Goal: Task Accomplishment & Management: Use online tool/utility

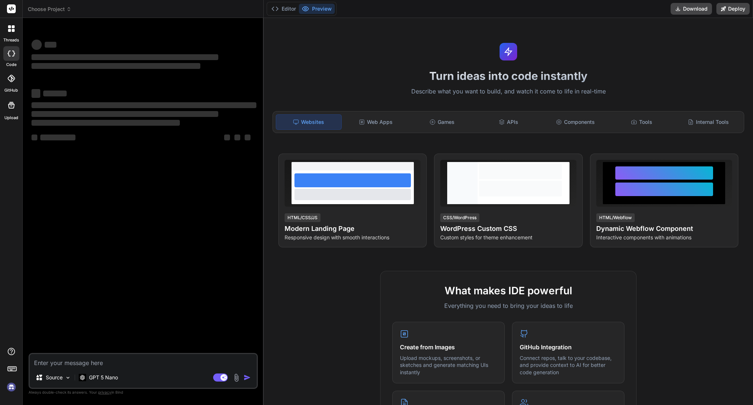
type textarea "x"
click at [11, 387] on img at bounding box center [11, 386] width 12 height 12
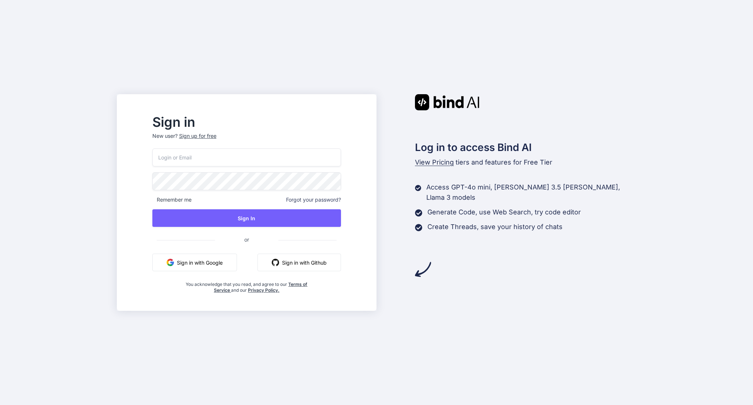
click at [207, 156] on input "email" at bounding box center [246, 157] width 189 height 18
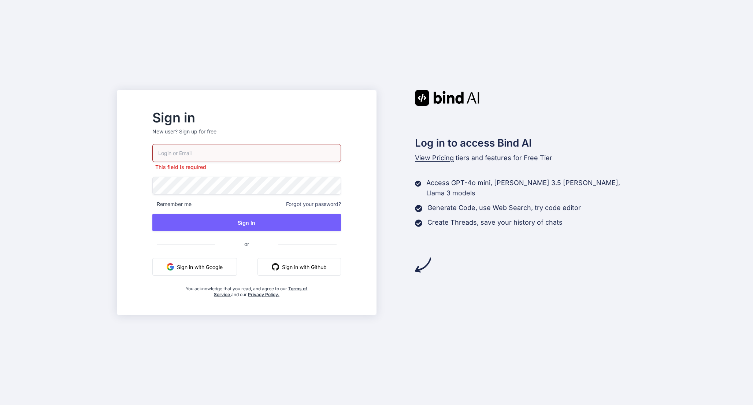
type input "[EMAIL_ADDRESS][DOMAIN_NAME]"
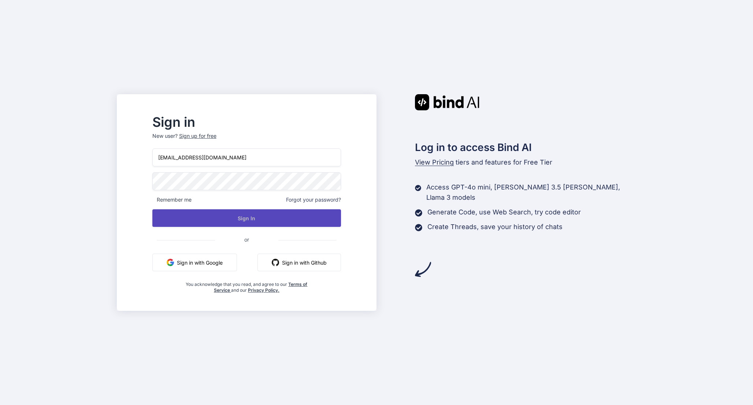
click at [279, 210] on button "Sign In" at bounding box center [246, 218] width 189 height 18
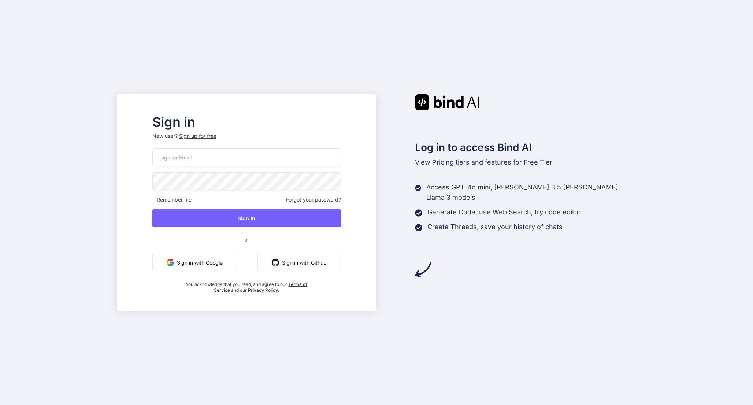
click at [252, 164] on input "email" at bounding box center [246, 157] width 189 height 18
type input "weinen_osterblume_2g@icloud.com"
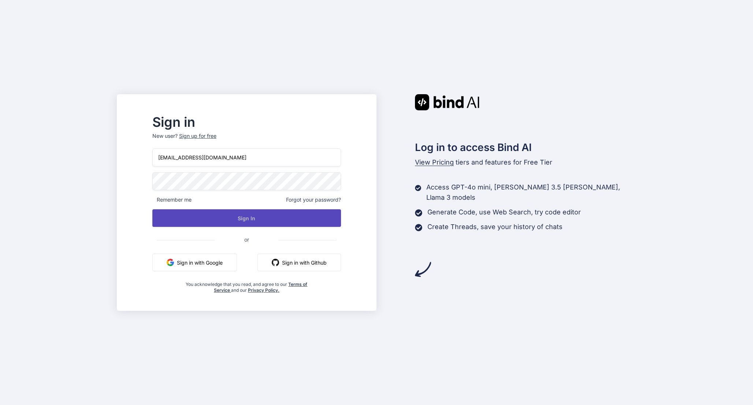
click at [270, 216] on button "Sign In" at bounding box center [246, 218] width 189 height 18
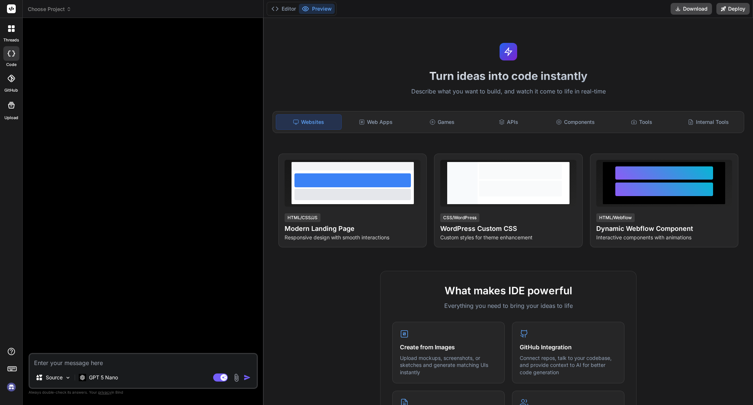
click at [10, 388] on img at bounding box center [11, 386] width 12 height 12
type textarea "x"
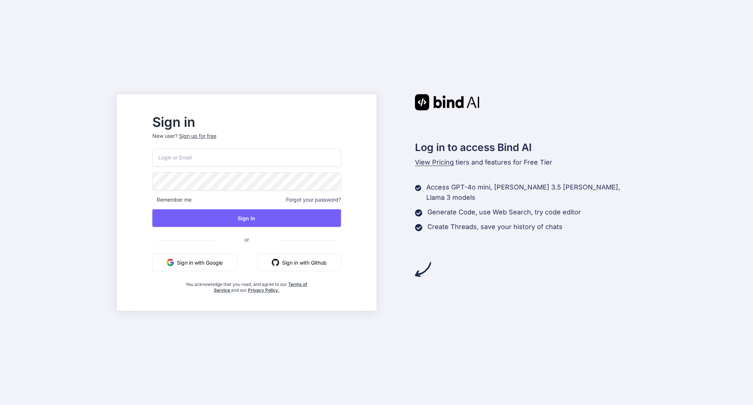
click at [185, 161] on input "email" at bounding box center [246, 157] width 189 height 18
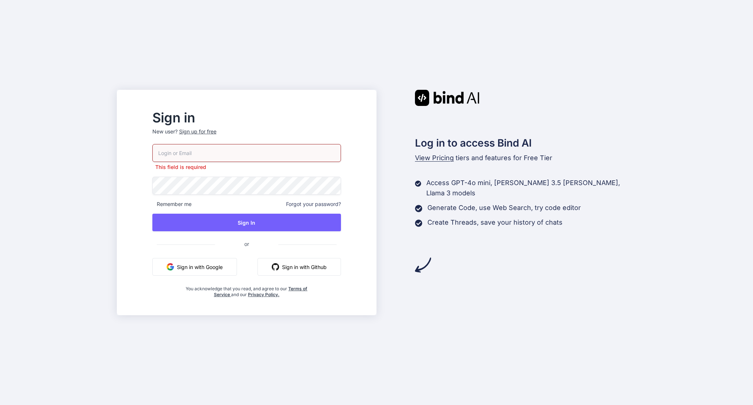
type input "weinen_osterblume_2g@icloud.com"
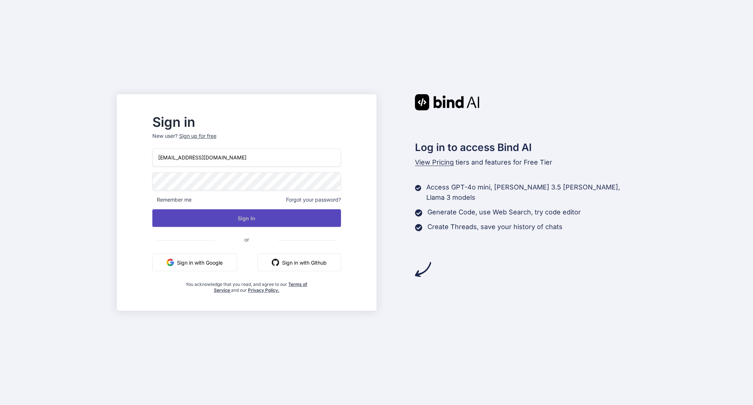
click at [281, 216] on button "Sign In" at bounding box center [246, 218] width 189 height 18
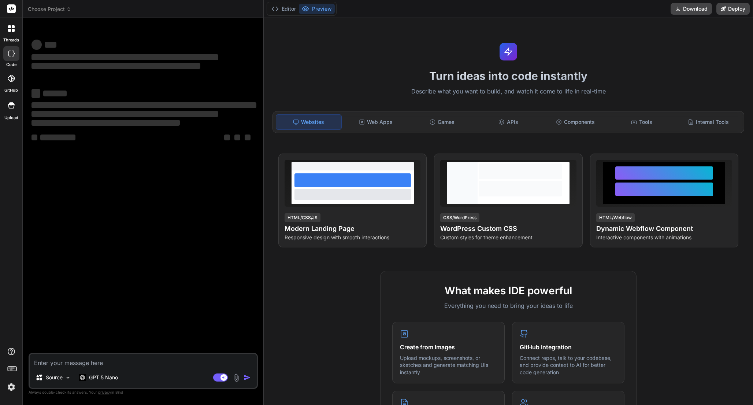
click at [10, 385] on img at bounding box center [11, 386] width 12 height 12
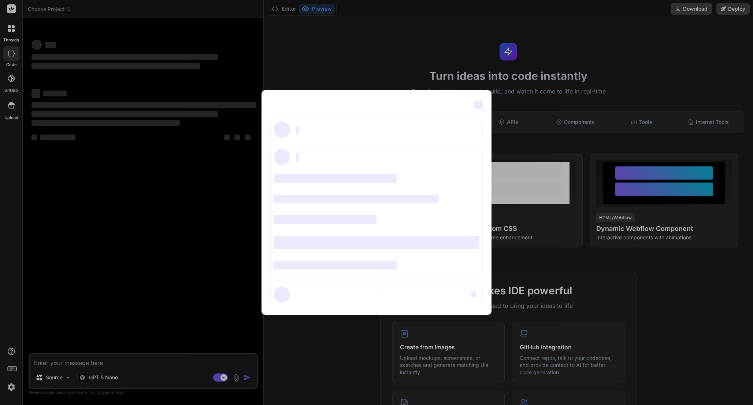
click at [446, 63] on div "‌ ‌ ‌ ‌ ‌ ‌ ‌ ‌ ‌ ‌ ‌ ‌ ‌ ‌ ‌" at bounding box center [376, 202] width 753 height 405
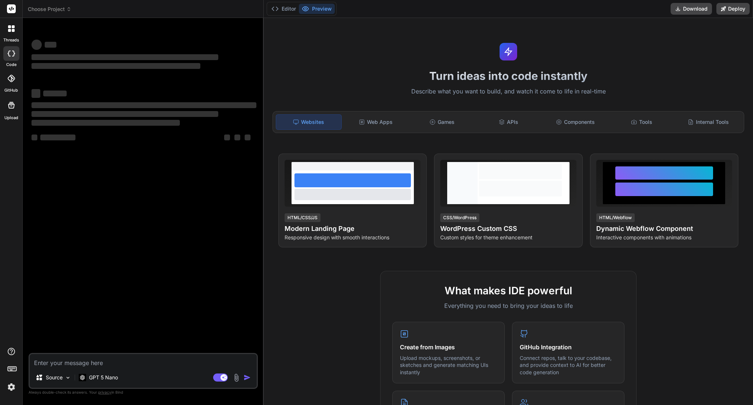
click at [14, 53] on icon at bounding box center [13, 54] width 3 height 6
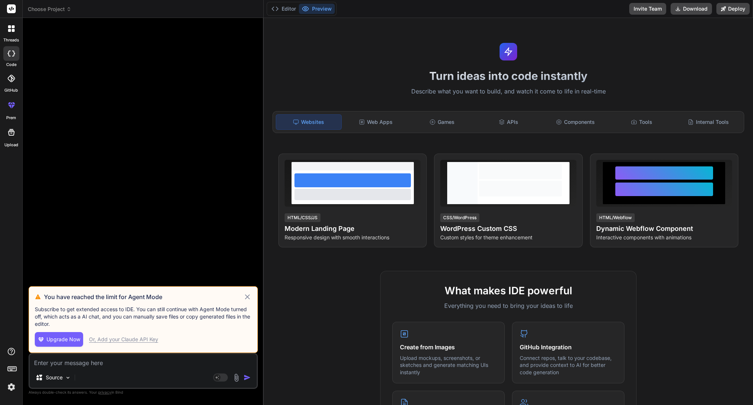
click at [245, 297] on icon at bounding box center [247, 296] width 8 height 9
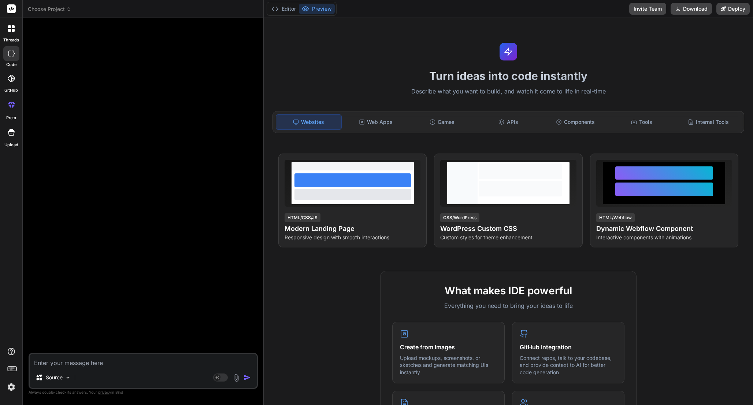
click at [285, 16] on div "Editor Preview Invite Team Download Deploy" at bounding box center [508, 9] width 489 height 18
click at [285, 11] on button "Editor" at bounding box center [283, 9] width 30 height 10
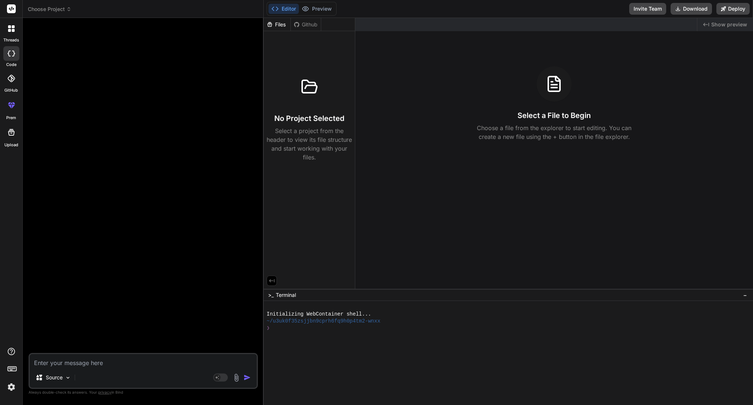
click at [292, 293] on span "Terminal" at bounding box center [286, 294] width 20 height 7
click at [270, 295] on span ">_" at bounding box center [270, 294] width 5 height 7
click at [270, 286] on div "Files Github No Project Selected Select a project from the header to view its f…" at bounding box center [310, 153] width 92 height 271
click at [270, 285] on button at bounding box center [272, 280] width 10 height 10
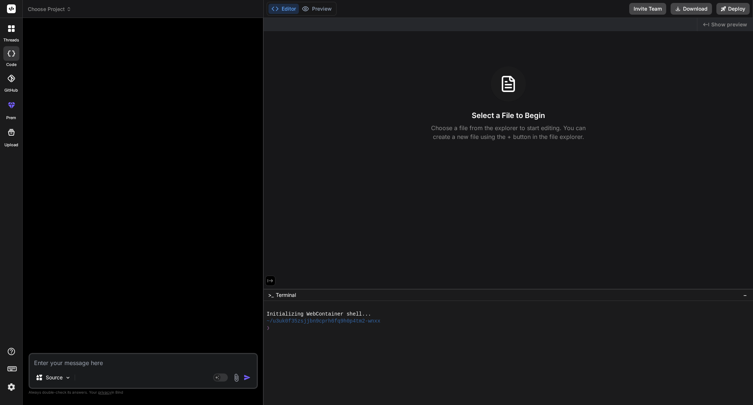
click at [270, 284] on button at bounding box center [270, 280] width 10 height 10
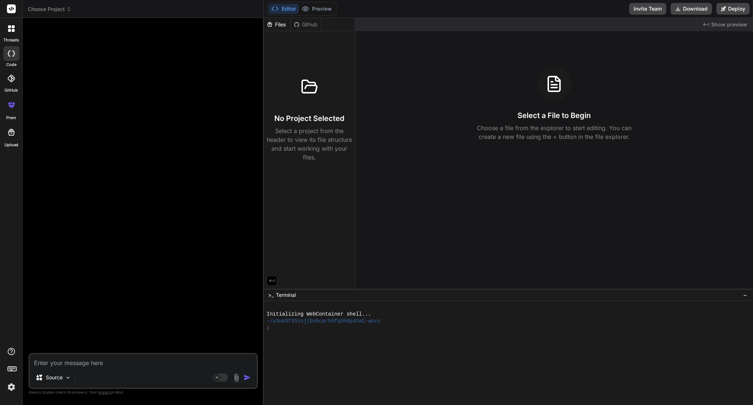
click at [275, 25] on div "Files" at bounding box center [277, 24] width 27 height 7
click at [42, 1] on header "Choose Project Created with Pixso." at bounding box center [143, 9] width 241 height 18
click at [42, 9] on span "Choose Project" at bounding box center [50, 8] width 44 height 7
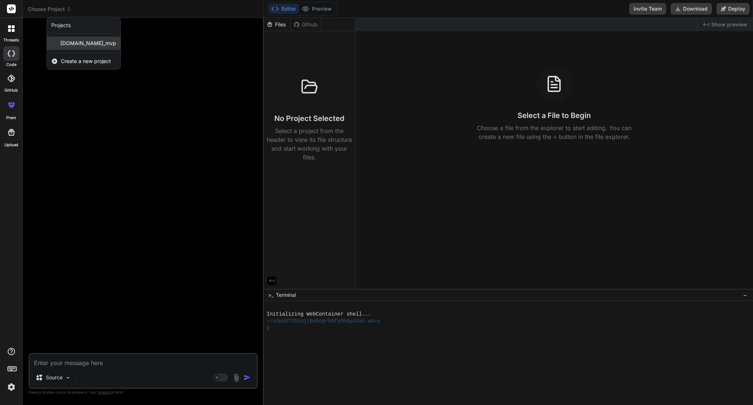
click at [64, 42] on span "[DOMAIN_NAME]_mvp" at bounding box center [88, 43] width 56 height 7
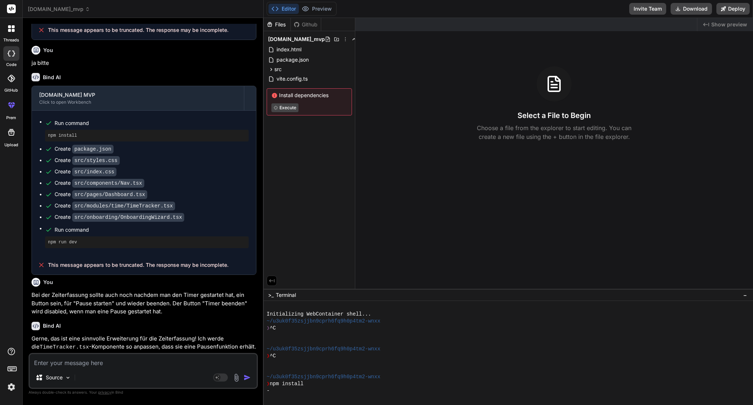
scroll to position [1368, 0]
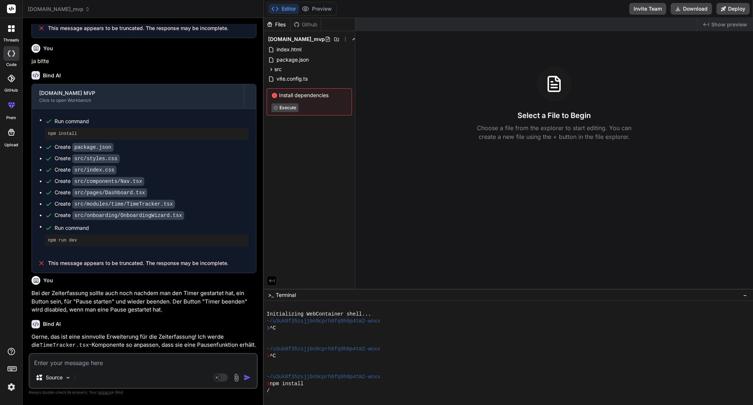
click at [14, 55] on icon at bounding box center [11, 54] width 7 height 6
type textarea "x"
click at [38, 9] on span "[DOMAIN_NAME]_mvp" at bounding box center [59, 8] width 62 height 7
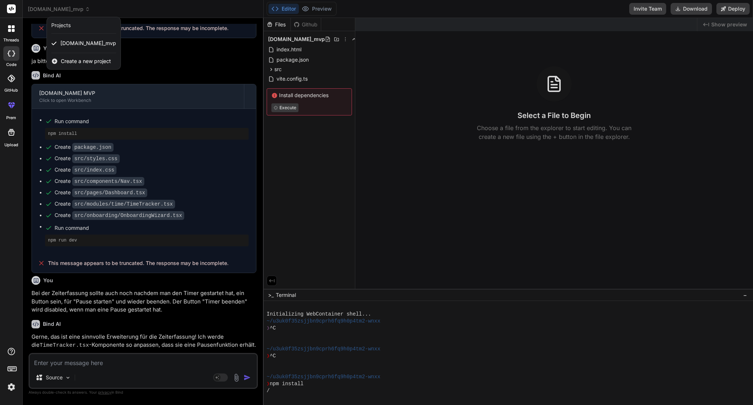
click at [69, 62] on span "Create a new project" at bounding box center [86, 60] width 50 height 7
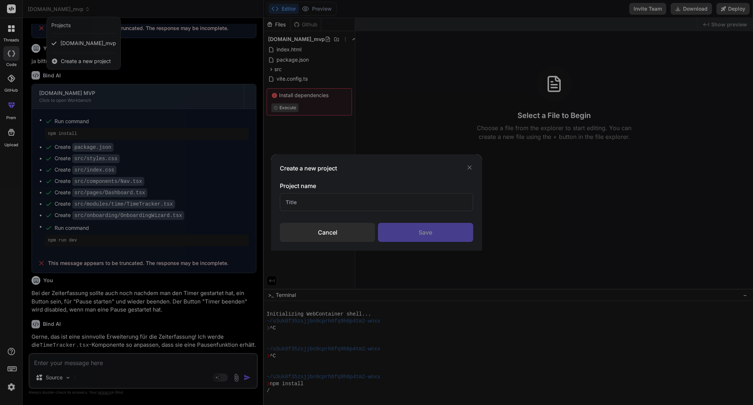
click at [297, 205] on input "text" at bounding box center [376, 202] width 193 height 18
type input "Hallo Welt"
click at [436, 238] on div "Save" at bounding box center [425, 232] width 95 height 19
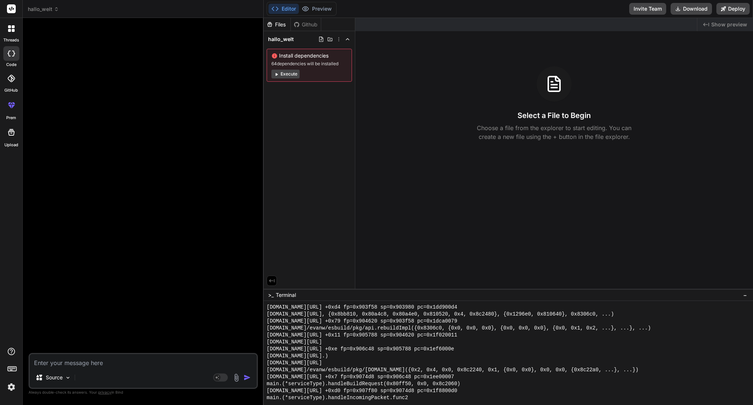
scroll to position [1092, 0]
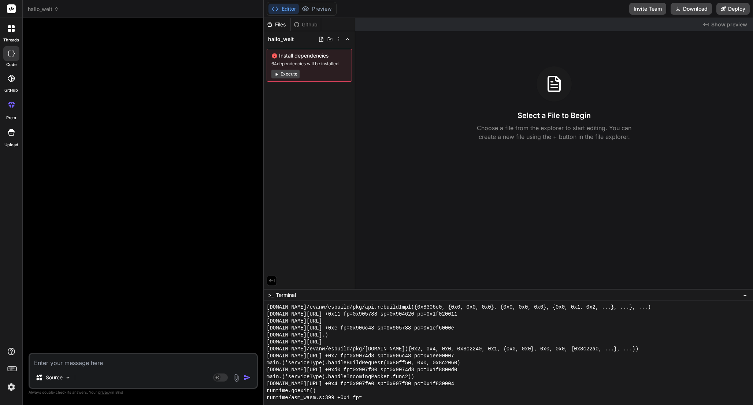
click at [292, 73] on button "Execute" at bounding box center [285, 74] width 28 height 9
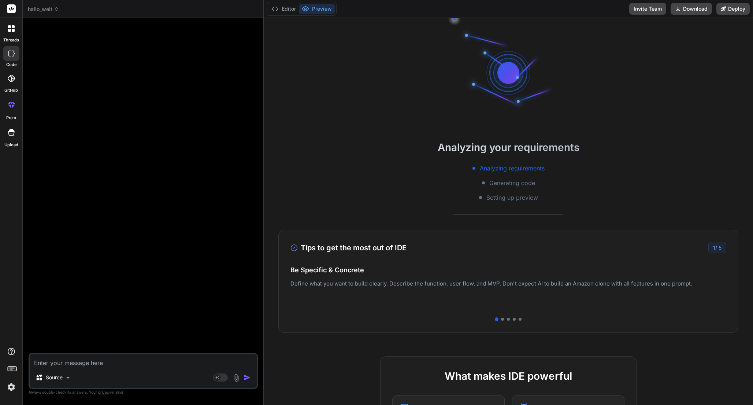
scroll to position [1176, 0]
type textarea "x"
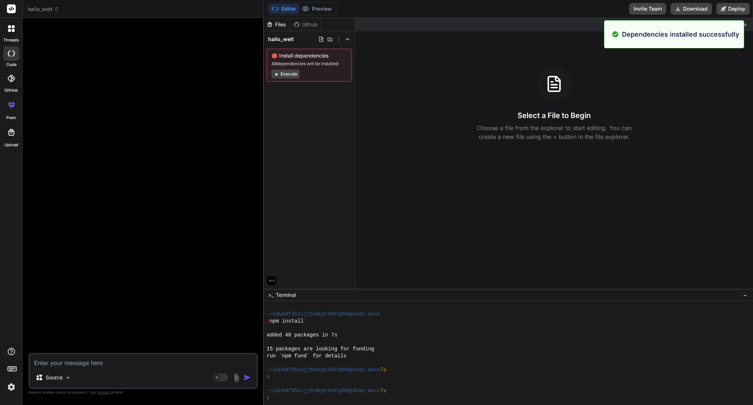
click at [327, 125] on div "Files Github hallo_welt Install dependencies 48 dependencies will be installed …" at bounding box center [310, 153] width 92 height 271
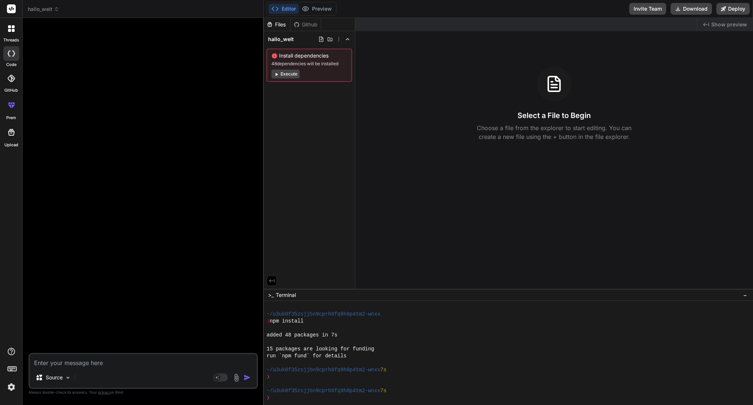
click at [321, 133] on div "Files Github hallo_welt Install dependencies 48 dependencies will be installed …" at bounding box center [310, 153] width 92 height 271
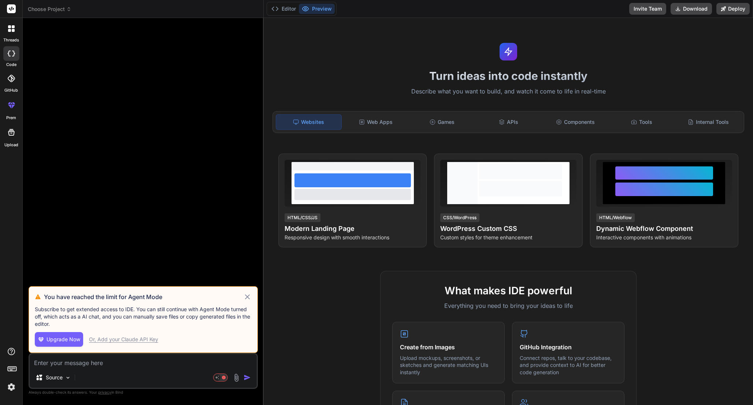
click at [248, 294] on icon at bounding box center [247, 296] width 8 height 9
type textarea "x"
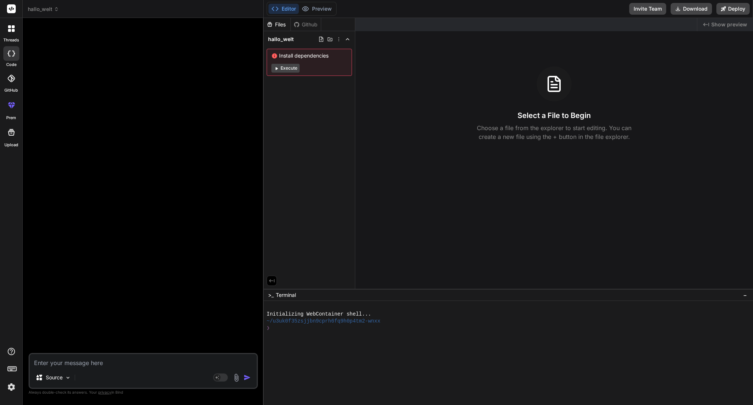
click at [308, 123] on div "Files Github hallo_welt Install dependencies Execute" at bounding box center [310, 153] width 92 height 271
click at [321, 38] on icon at bounding box center [321, 39] width 6 height 6
type input "HalloWelt.class"
type textarea "x"
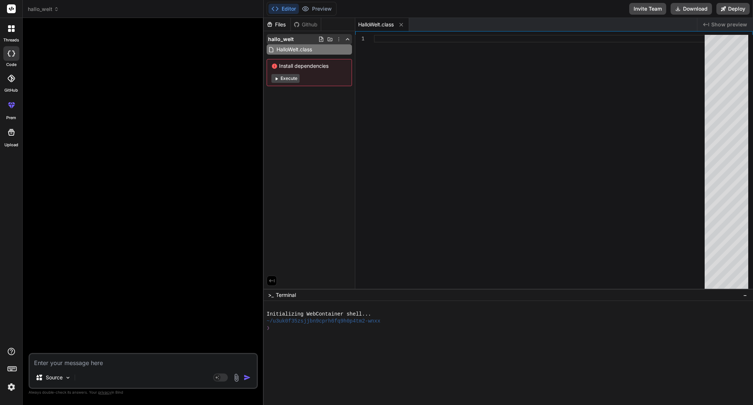
click at [338, 40] on icon at bounding box center [339, 39] width 6 height 6
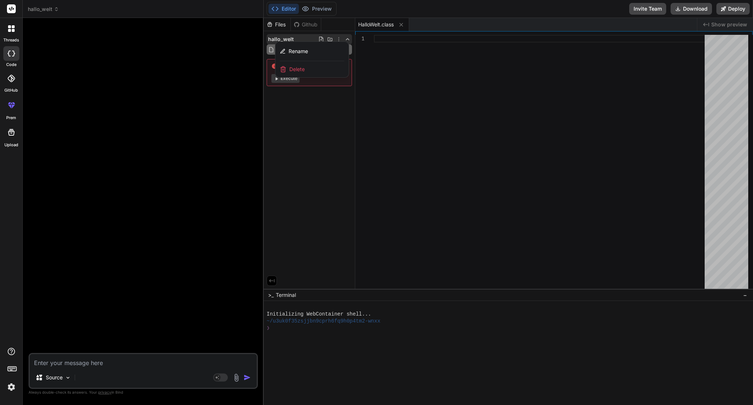
click at [338, 38] on div at bounding box center [508, 211] width 489 height 387
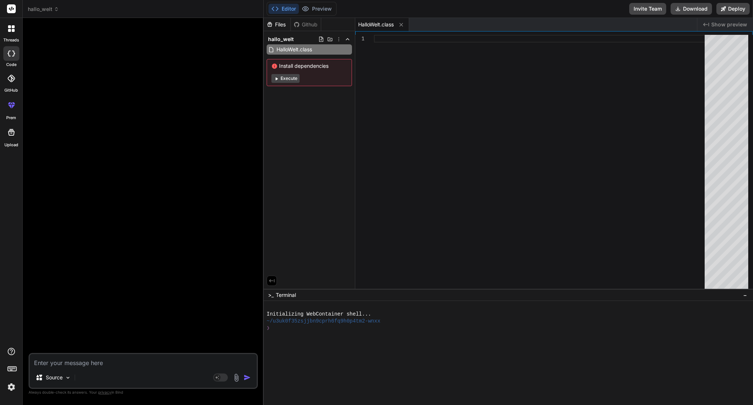
click at [387, 51] on div at bounding box center [541, 163] width 335 height 257
type textarea "public class HalloWelt { p }"
type textarea "x"
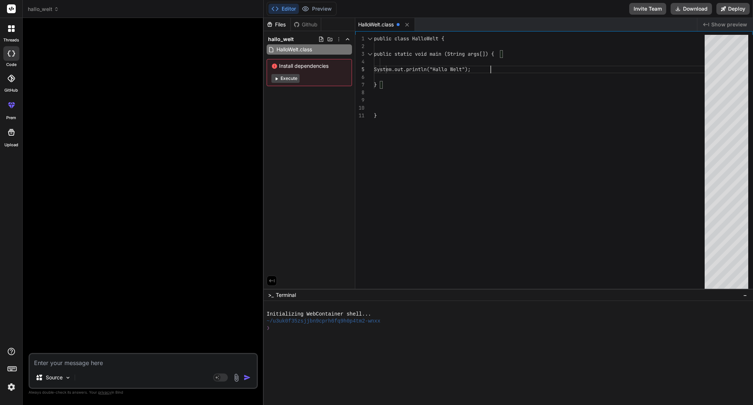
click at [398, 105] on div "public class HalloWelt { public static void main (String args[]) { } System.out…" at bounding box center [541, 163] width 335 height 257
type textarea "public class HalloWelt { public static void main (String args[]) { System.out.p…"
click at [331, 38] on icon at bounding box center [330, 39] width 5 height 4
click at [323, 138] on div "Files Github hallo_welt HalloWelt.class Install dependencies Execute" at bounding box center [310, 153] width 92 height 271
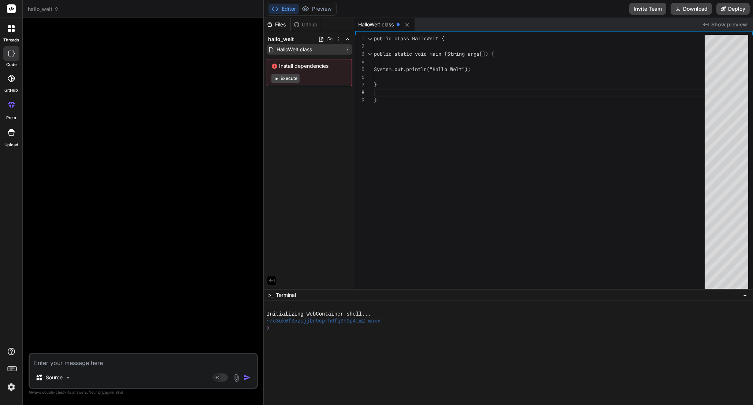
click at [348, 49] on icon at bounding box center [348, 50] width 6 height 6
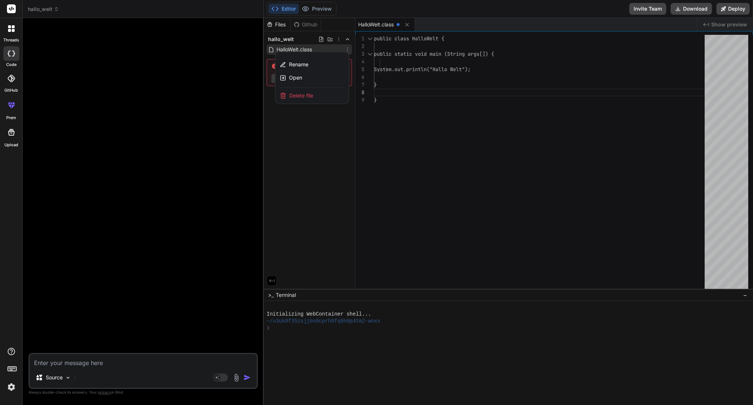
click at [395, 135] on div at bounding box center [508, 211] width 489 height 387
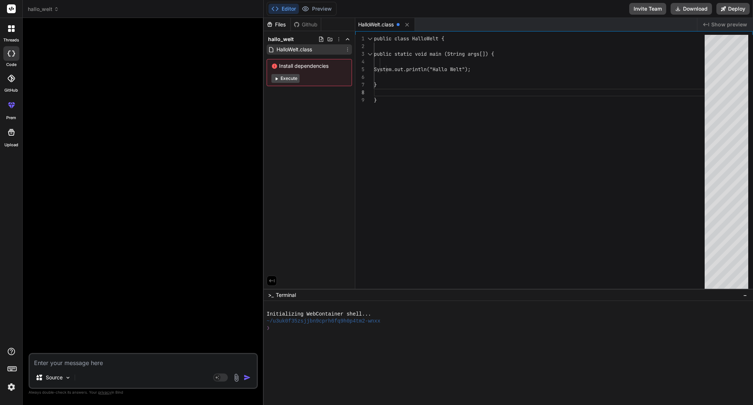
scroll to position [62, 0]
click at [402, 130] on div "public class HalloWelt { public static void main (String args[]) { } System.out…" at bounding box center [541, 163] width 335 height 257
click at [291, 9] on button "Editor" at bounding box center [283, 9] width 30 height 10
click at [397, 104] on div "public class HalloWelt { public static void main (String args[]) { } System.out…" at bounding box center [541, 163] width 335 height 257
click at [410, 25] on icon at bounding box center [407, 25] width 6 height 6
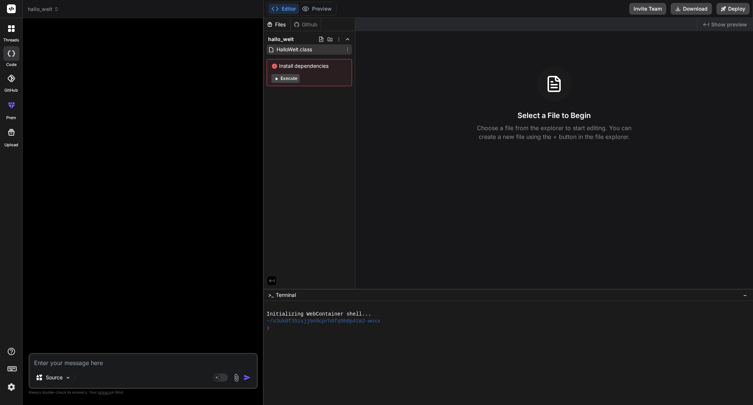
click at [300, 49] on span "HalloWelt.class" at bounding box center [294, 49] width 37 height 9
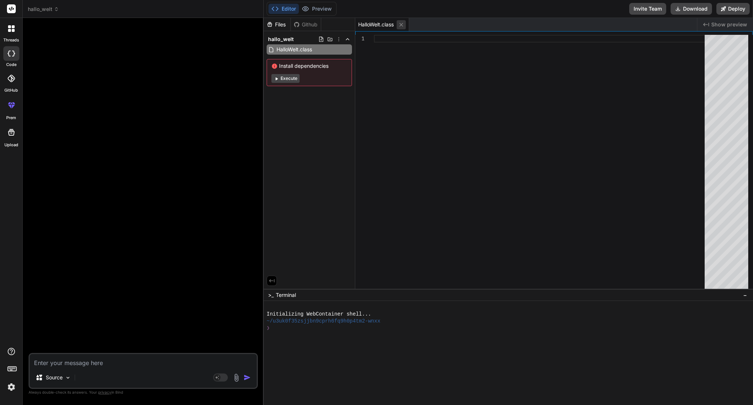
click at [401, 26] on icon at bounding box center [401, 25] width 6 height 6
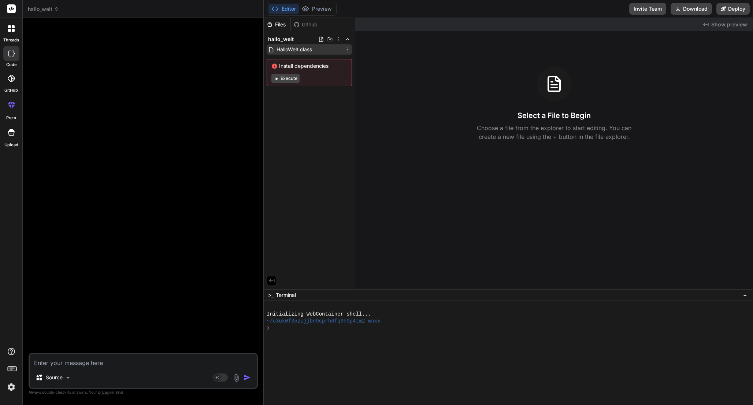
click at [298, 50] on span "HalloWelt.class" at bounding box center [294, 49] width 37 height 9
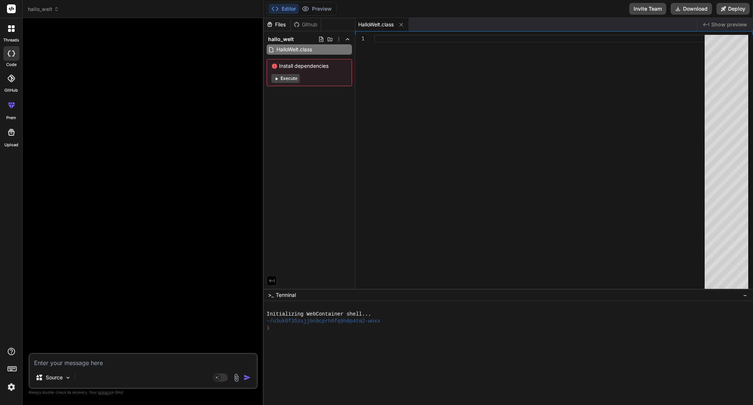
click at [370, 23] on span "HalloWelt.class" at bounding box center [376, 24] width 36 height 7
click at [387, 62] on div at bounding box center [541, 163] width 335 height 257
click at [389, 138] on div "public class HalloWelt { public static void main (String args[]) { } System.out…" at bounding box center [541, 163] width 335 height 257
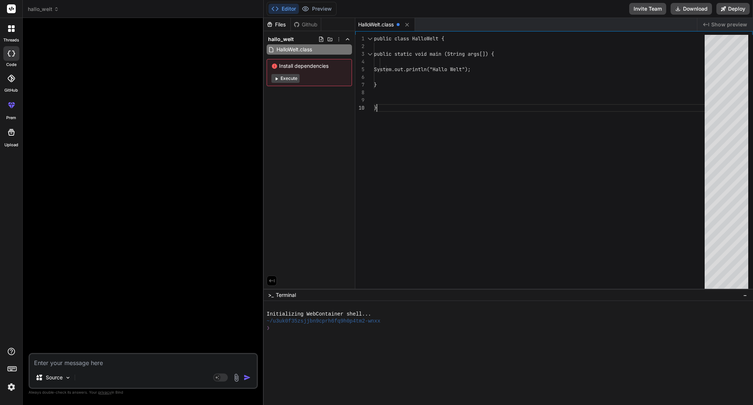
click at [391, 122] on div "public class HalloWelt { public static void main (String args[]) { } System.out…" at bounding box center [541, 163] width 335 height 257
type textarea "public class HalloWelt { public static void main (String args[]) { System.out.p…"
click at [399, 25] on span at bounding box center [398, 24] width 3 height 3
click at [393, 25] on span "HalloWelt.class" at bounding box center [376, 24] width 36 height 7
click at [394, 109] on div "public class HalloWelt { public static void main (String args[]) { } System.out…" at bounding box center [541, 163] width 335 height 257
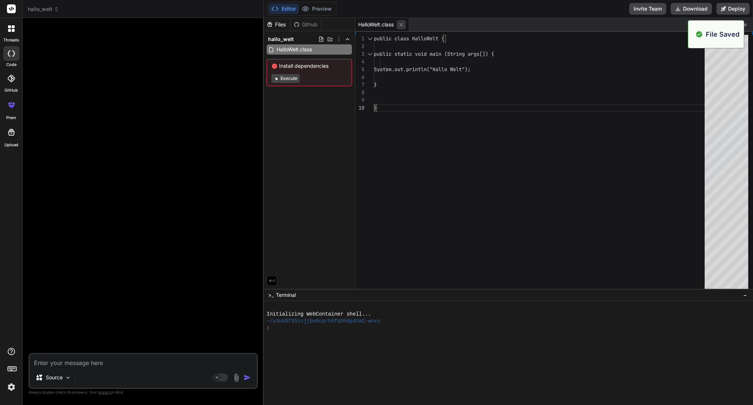
click at [404, 25] on icon at bounding box center [401, 25] width 6 height 6
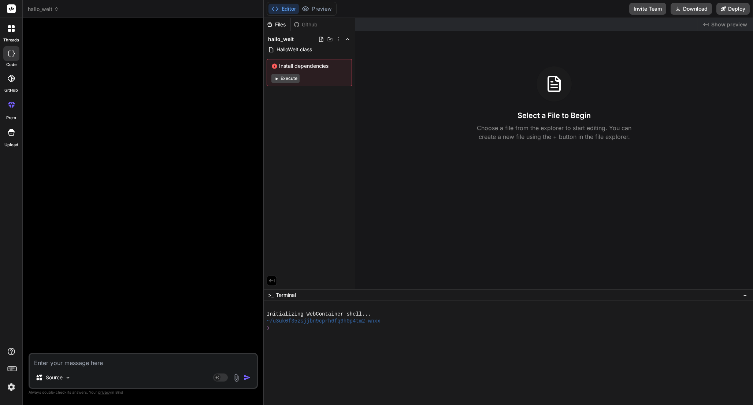
click at [280, 9] on button "Editor" at bounding box center [283, 9] width 30 height 10
click at [198, 364] on textarea at bounding box center [143, 360] width 227 height 13
click at [302, 140] on div "Files Github hallo_welt HalloWelt.class Install dependencies Execute" at bounding box center [310, 153] width 92 height 271
click at [294, 77] on button "Execute" at bounding box center [285, 78] width 28 height 9
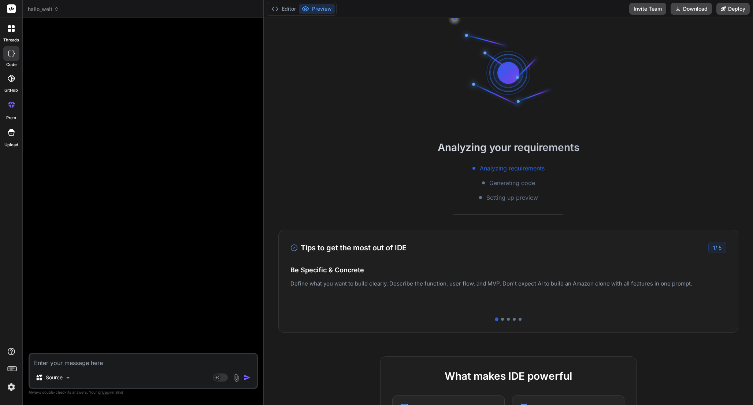
scroll to position [35, 0]
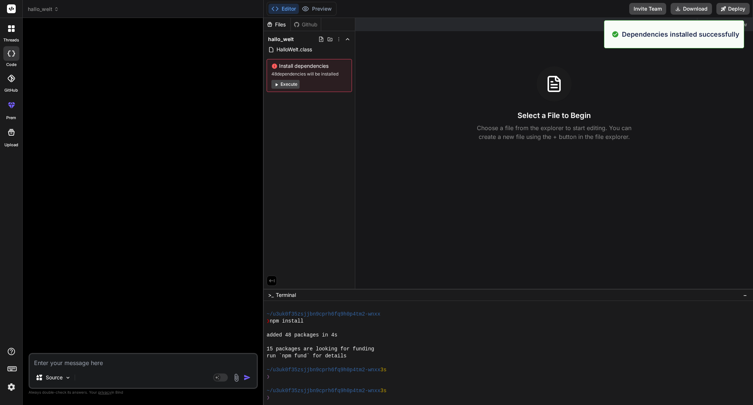
click at [287, 86] on button "Execute" at bounding box center [285, 84] width 28 height 9
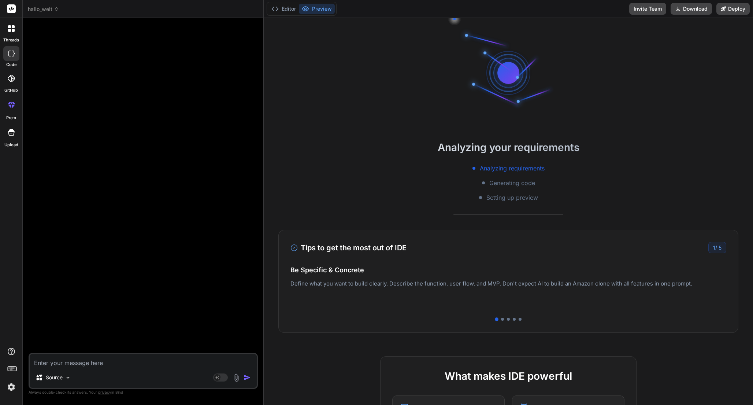
scroll to position [139, 0]
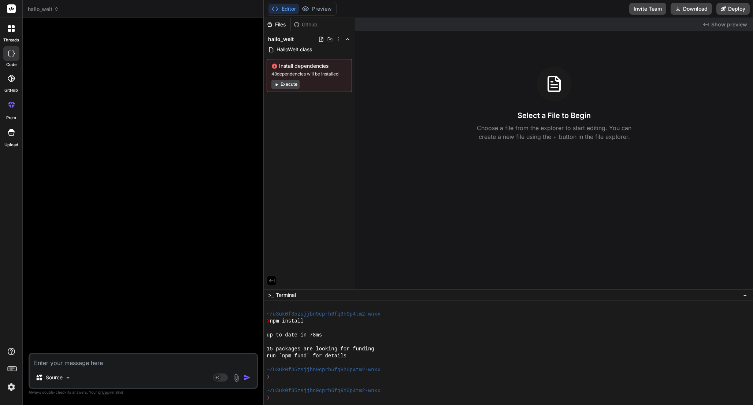
click at [292, 85] on button "Execute" at bounding box center [285, 84] width 28 height 9
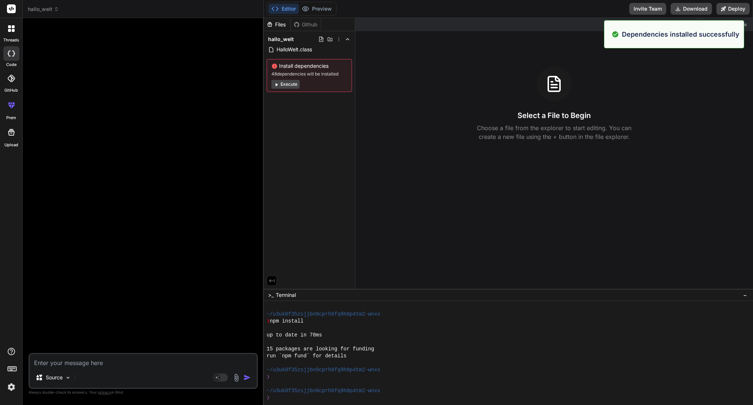
scroll to position [244, 0]
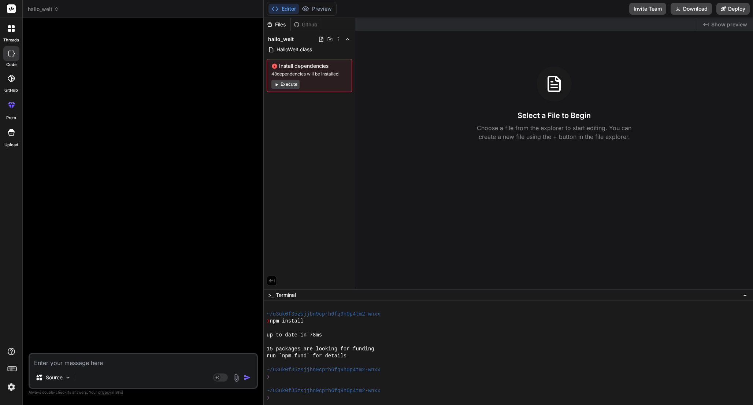
click at [712, 24] on div "Created with Pixso. Show preview" at bounding box center [725, 24] width 56 height 13
click at [719, 24] on span "Show preview" at bounding box center [729, 24] width 36 height 7
click at [306, 47] on span "HalloWelt.class" at bounding box center [294, 49] width 37 height 9
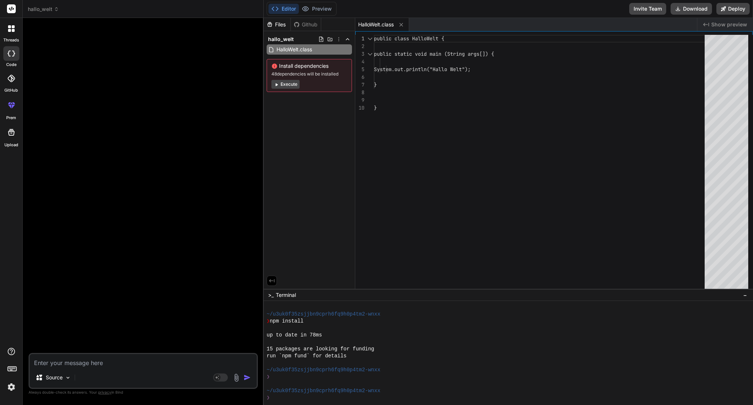
click at [292, 86] on button "Execute" at bounding box center [285, 84] width 28 height 9
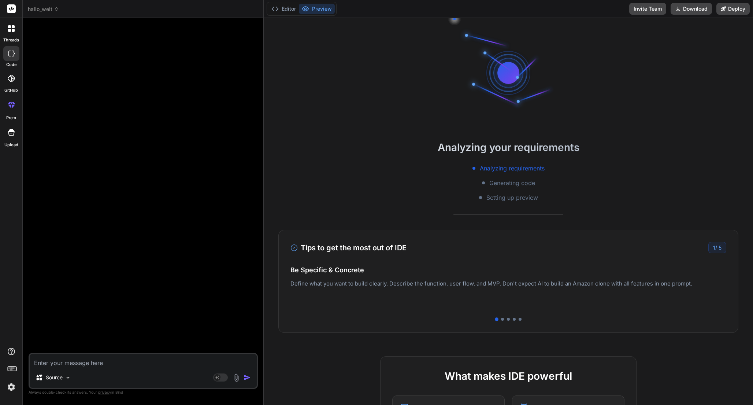
scroll to position [327, 0]
type textarea "x"
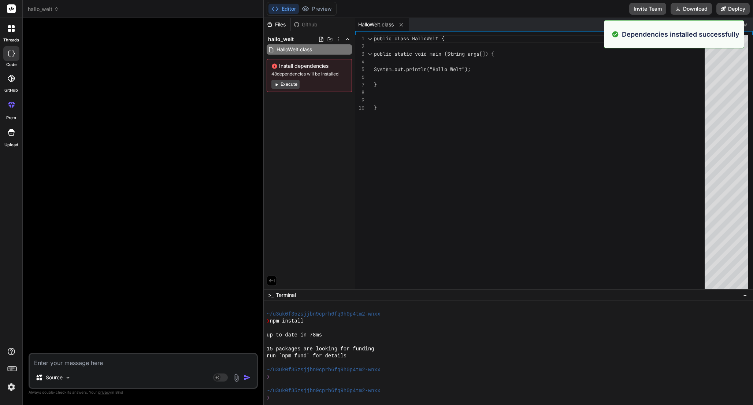
click at [292, 72] on span "48 dependencies will be installed" at bounding box center [309, 74] width 76 height 6
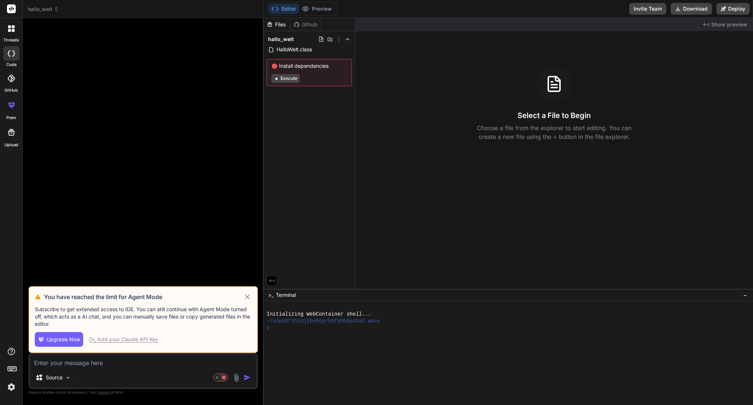
click at [246, 296] on icon at bounding box center [247, 296] width 8 height 9
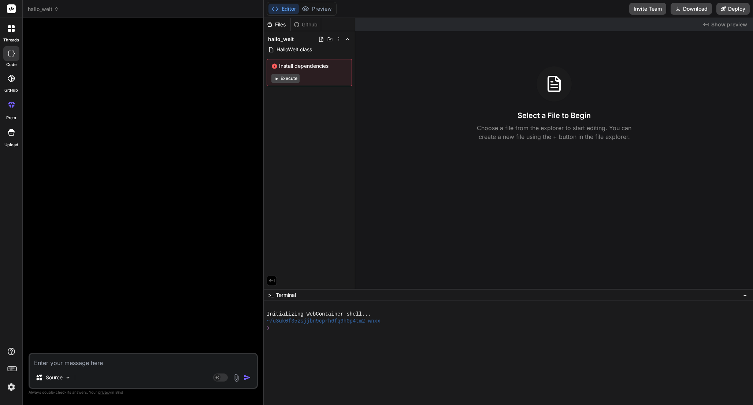
click at [307, 160] on div "Files Github hallo_welt HalloWelt.class Install dependencies Execute" at bounding box center [310, 153] width 92 height 271
click at [164, 359] on textarea at bounding box center [143, 360] width 227 height 13
click at [310, 52] on span "HalloWelt.class" at bounding box center [294, 49] width 37 height 9
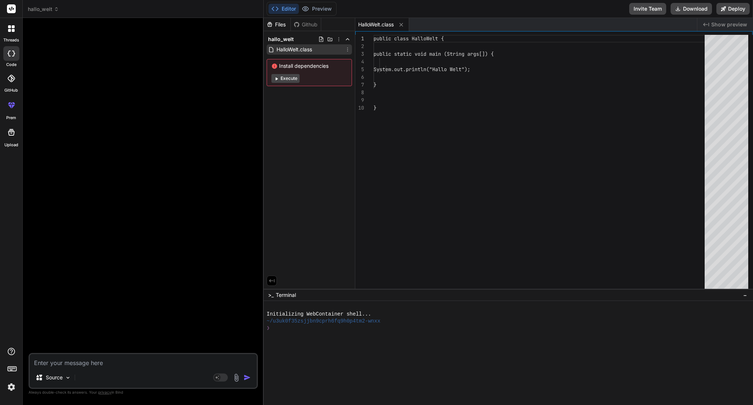
type textarea "x"
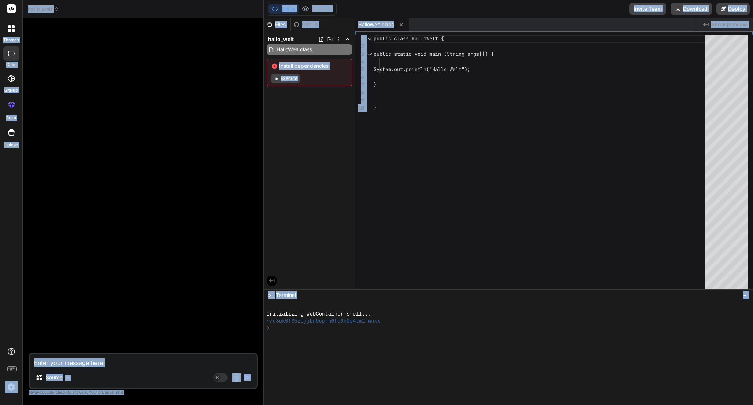
copy body "threads code GitHub prem Upload hallo_welt Created with Pixso. Bind AI Web Sear…"
type textarea "public class HalloWelt { public static void main (String args[]) { System.out.p…"
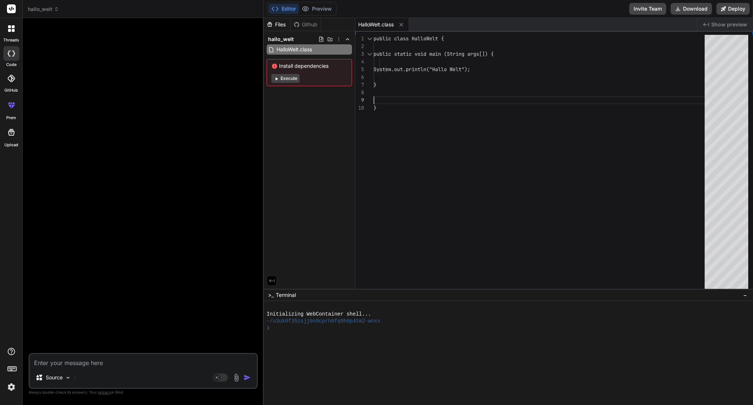
scroll to position [62, 0]
click at [394, 95] on div "public class HalloWelt { public static void main (String args[]) { System.out.p…" at bounding box center [540, 163] width 335 height 257
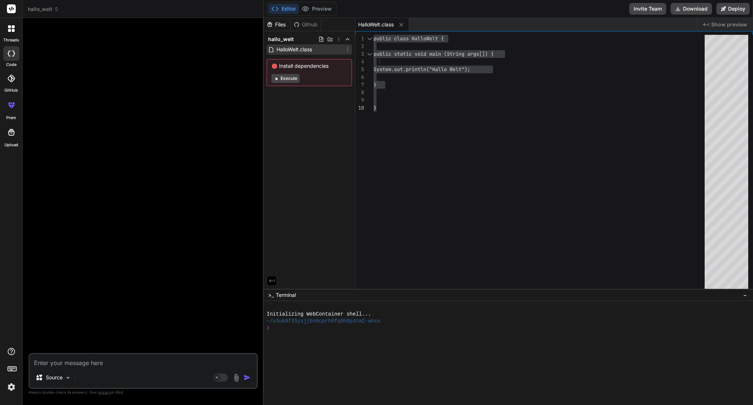
click at [348, 48] on icon at bounding box center [348, 50] width 6 height 6
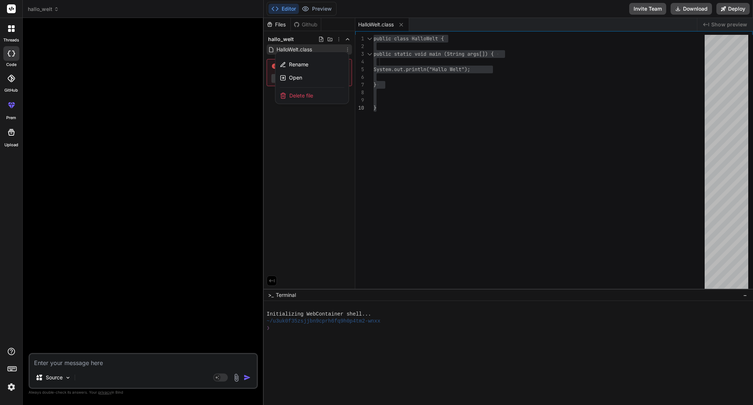
click at [328, 92] on div "Delete file" at bounding box center [311, 96] width 73 height 16
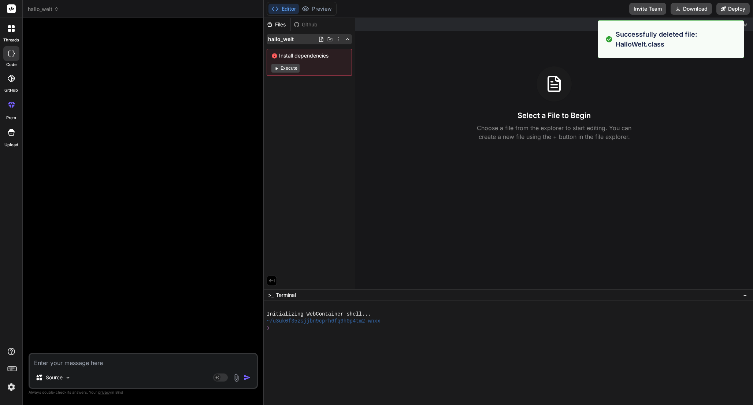
click at [340, 39] on icon at bounding box center [339, 39] width 6 height 6
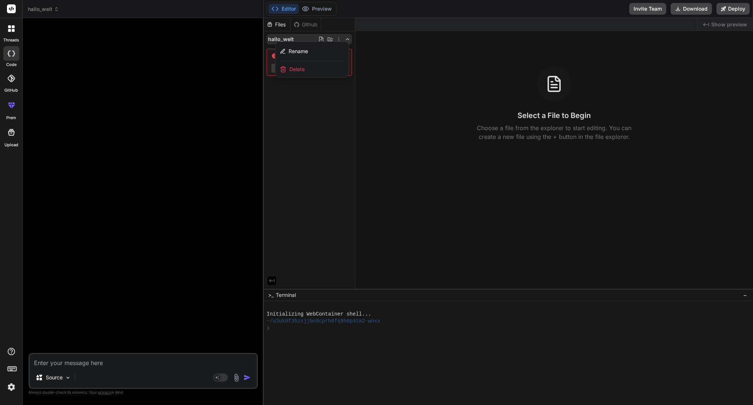
click at [320, 66] on div "Delete" at bounding box center [311, 69] width 73 height 16
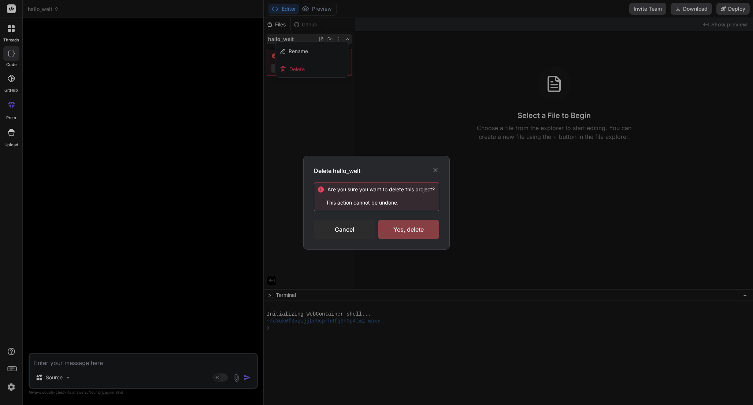
click at [404, 226] on div "Yes, delete" at bounding box center [408, 229] width 61 height 19
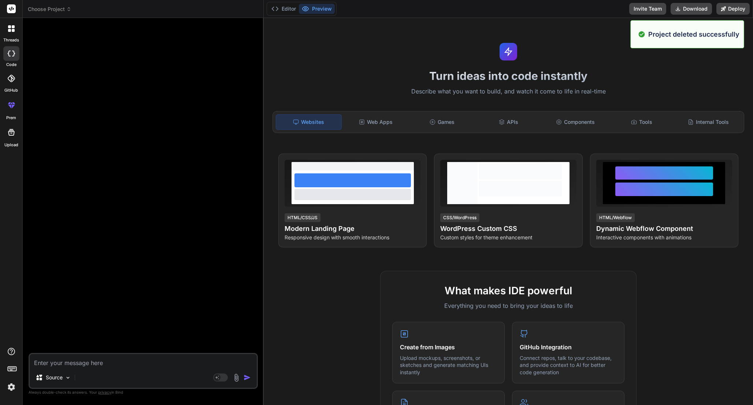
click at [136, 365] on textarea at bounding box center [143, 360] width 227 height 13
type textarea "E"
type textarea "x"
type textarea "Er"
type textarea "x"
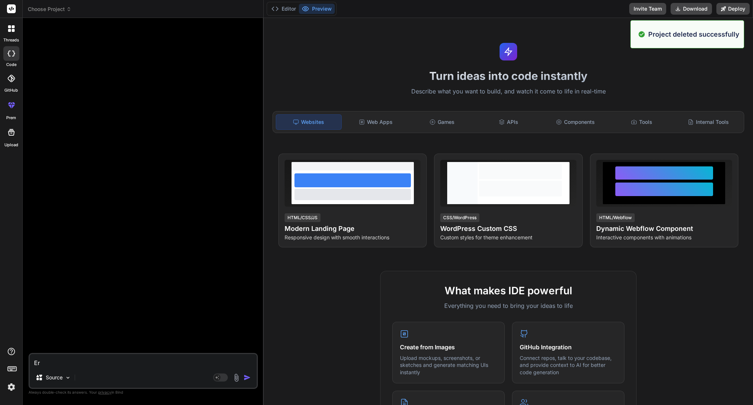
type textarea "Ers"
type textarea "x"
type textarea "Erst"
type textarea "x"
type textarea "Erste"
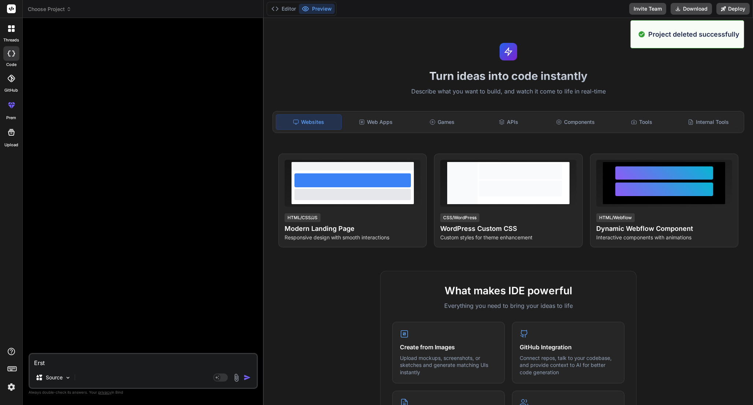
type textarea "x"
type textarea "Erstel"
type textarea "x"
type textarea "Erstell"
type textarea "x"
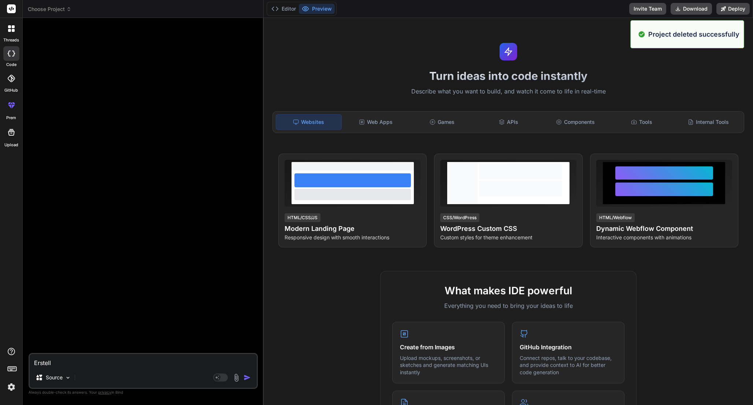
type textarea "Erstelle"
type textarea "x"
type textarea "Erstelle"
type textarea "x"
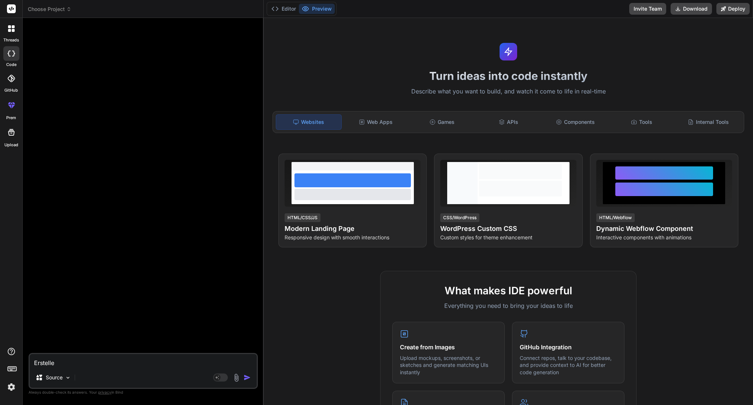
type textarea "Erstelle e"
type textarea "x"
type textarea "Erstelle ei"
type textarea "x"
type textarea "Erstelle ein"
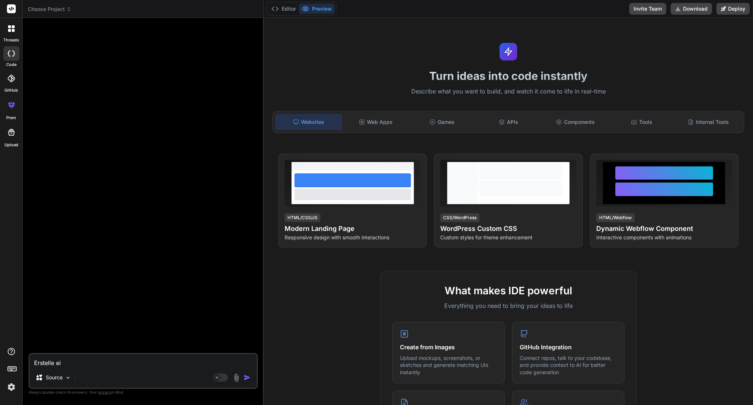
type textarea "x"
type textarea "Erstelle eine"
type textarea "x"
type textarea "Erstelle eine"
type textarea "x"
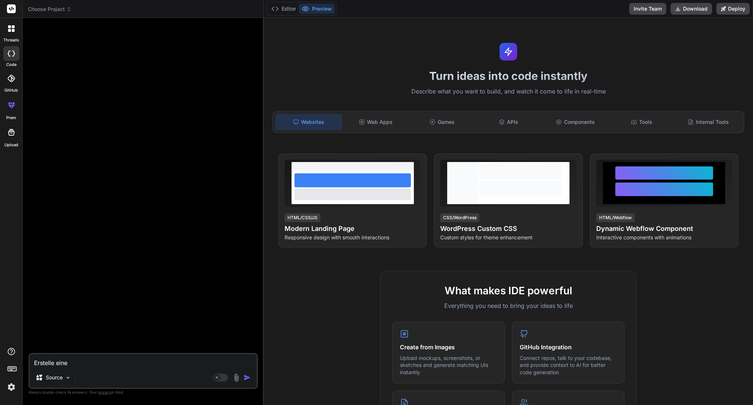
type textarea "Erstelle eine H"
type textarea "x"
type textarea "Erstelle eine Ha"
type textarea "x"
type textarea "Erstelle eine Hal"
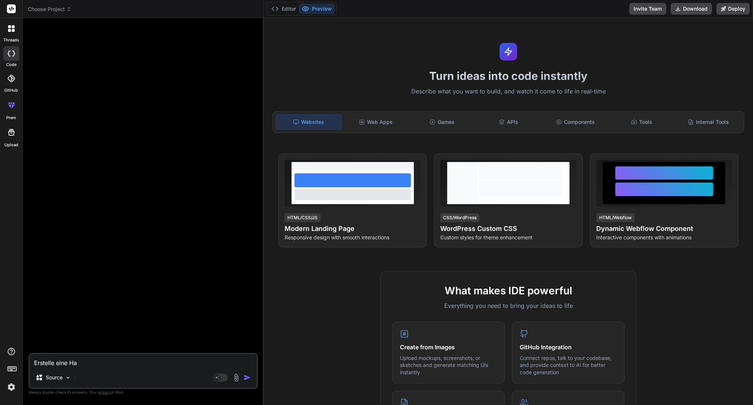
type textarea "x"
type textarea "Erstelle eine Hall"
type textarea "x"
type textarea "Erstelle eine Hallo"
type textarea "x"
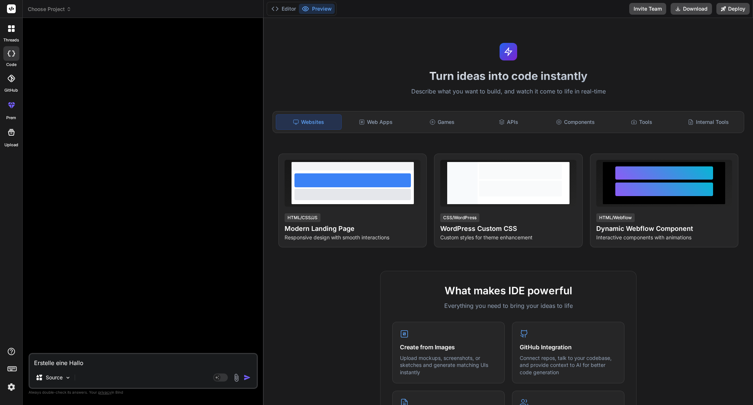
type textarea "Erstelle eine HalloW"
type textarea "x"
type textarea "Erstelle eine HalloWe"
type textarea "x"
type textarea "Erstelle eine HalloWel"
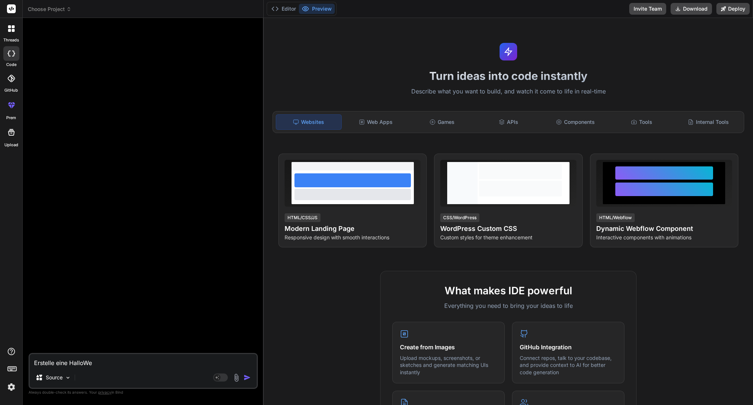
type textarea "x"
type textarea "Erstelle eine HalloWelt"
type textarea "x"
type textarea "Erstelle eine HalloWelt."
type textarea "x"
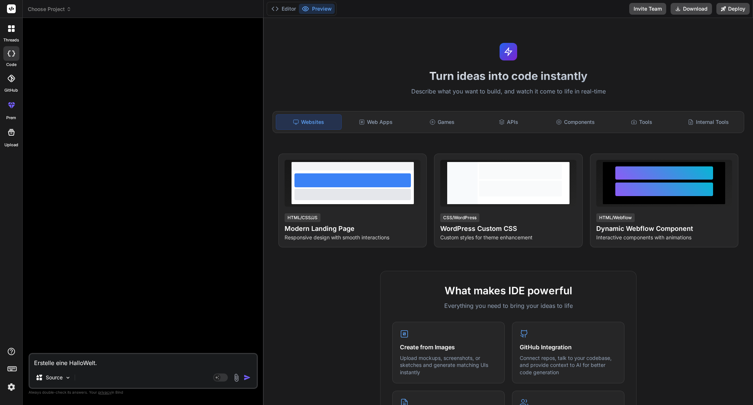
type textarea "Erstelle eine HalloWelt.j"
type textarea "x"
type textarea "Erstelle eine HalloWelt.ja"
type textarea "x"
type textarea "Erstelle eine HalloWelt.jav"
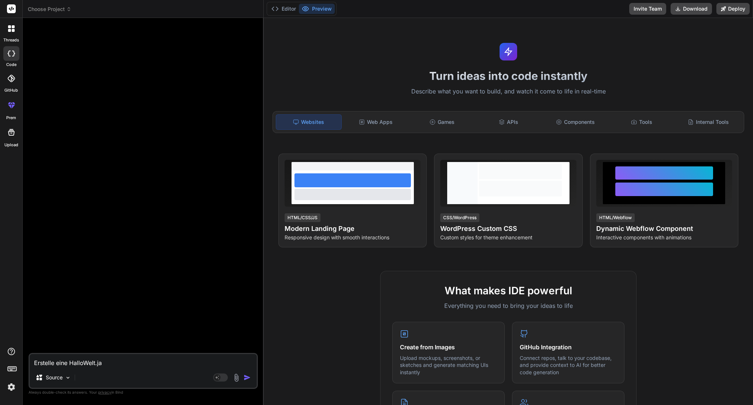
type textarea "x"
type textarea "Erstelle eine HalloWelt.java"
type textarea "x"
type textarea "Erstelle eine HalloWelt.java"
type textarea "x"
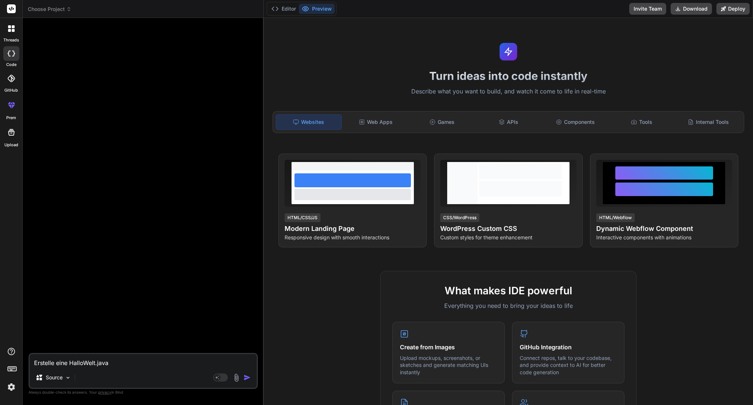
type textarea "Erstelle eine HalloWelt.java u"
type textarea "x"
type textarea "Erstelle eine HalloWelt.java un"
type textarea "x"
type textarea "Erstelle eine HalloWelt.java und"
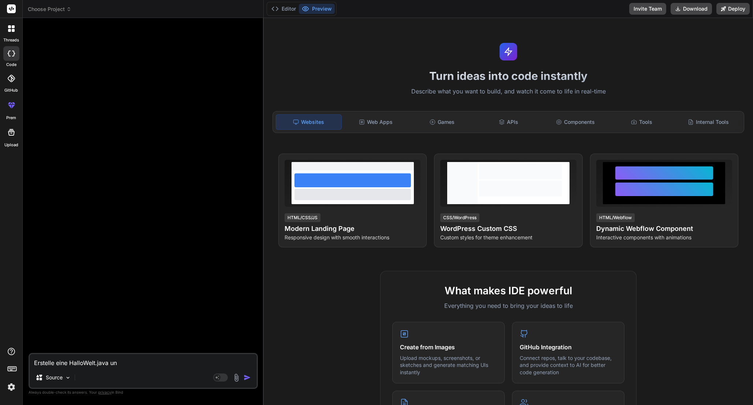
type textarea "x"
type textarea "Erstelle eine HalloWelt.java und"
type textarea "x"
type textarea "Erstelle eine HalloWelt.java und g"
type textarea "x"
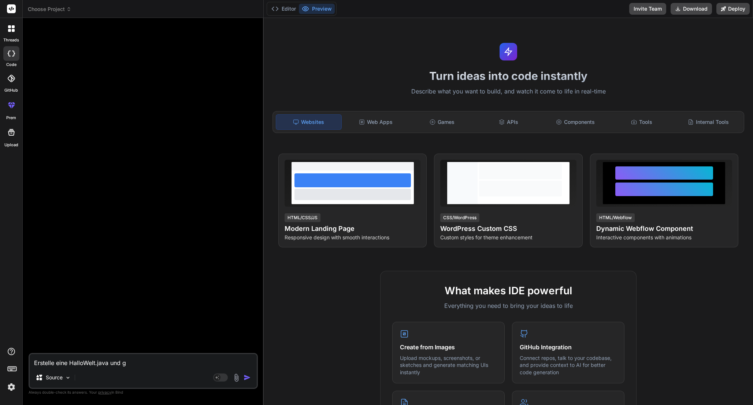
type textarea "Erstelle eine HalloWelt.java und ge"
type textarea "x"
type textarea "Erstelle eine HalloWelt.java und geb"
type textarea "x"
type textarea "Erstelle eine HalloWelt.java und gebe"
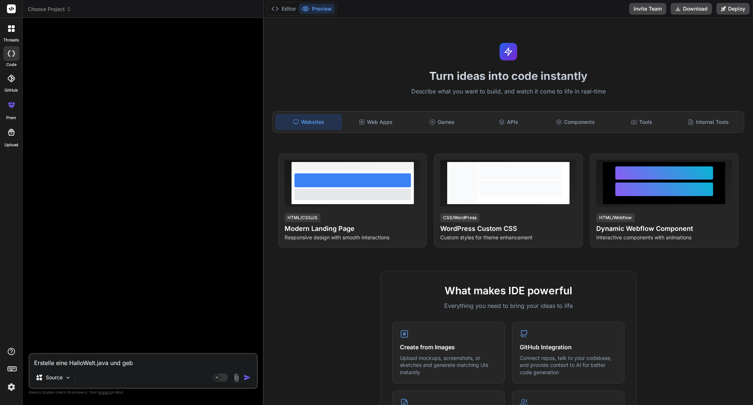
type textarea "x"
type textarea "Erstelle eine HalloWelt.java und gebe"
type textarea "x"
type textarea "Erstelle eine HalloWelt.java und gebe ""
type textarea "x"
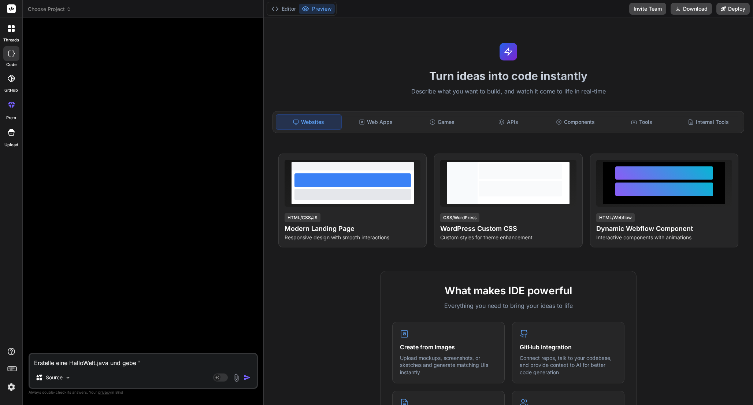
type textarea "Erstelle eine HalloWelt.java und gebe"
type textarea "x"
type textarea "Erstelle eine HalloWelt.java und gebe H"
type textarea "x"
type textarea "Erstelle eine HalloWelt.java und gebe"
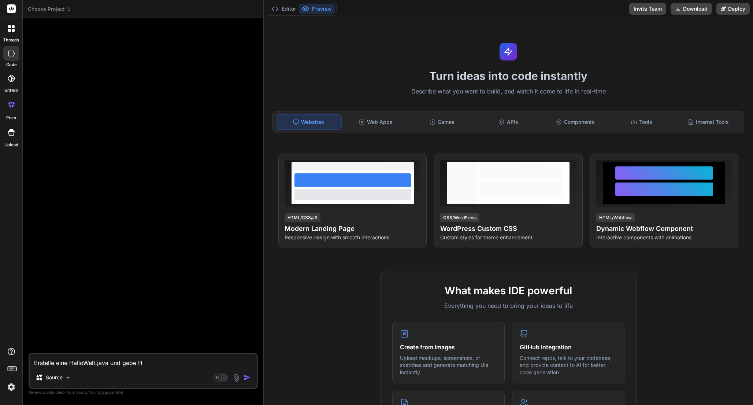
type textarea "x"
type textarea "Erstelle eine HalloWelt.java und gebe ""
type textarea "x"
type textarea "Erstelle eine HalloWelt.java und gebe "H"
type textarea "x"
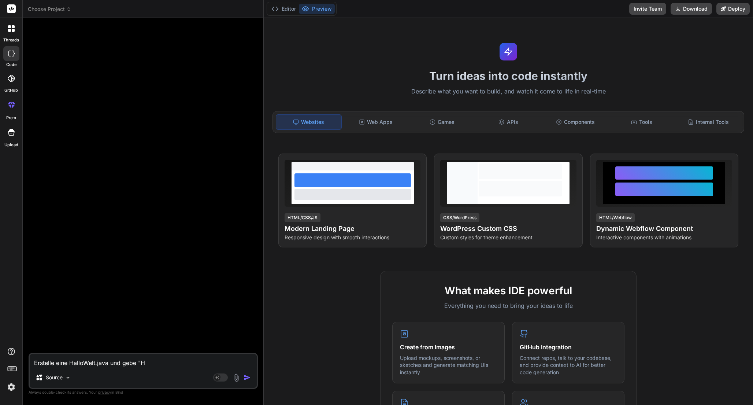
type textarea "Erstelle eine HalloWelt.java und gebe "Ha"
type textarea "x"
type textarea "Erstelle eine HalloWelt.java und gebe "Hal"
type textarea "x"
type textarea "Erstelle eine HalloWelt.java und gebe "Hall"
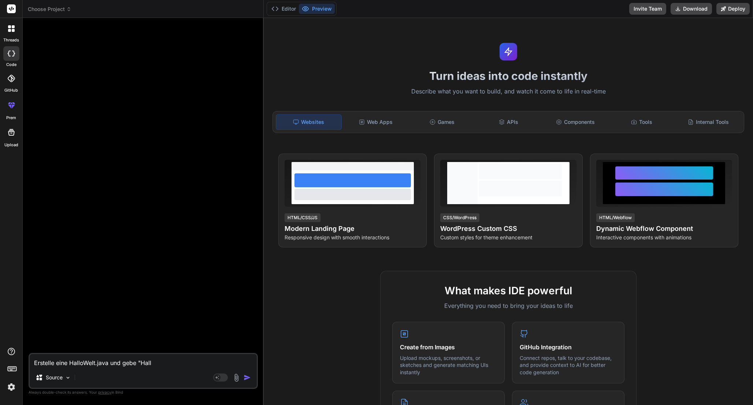
type textarea "x"
type textarea "Erstelle eine HalloWelt.java und gebe "Hallo"
type textarea "x"
type textarea "Erstelle eine HalloWelt.java und gebe "Hallo"
type textarea "x"
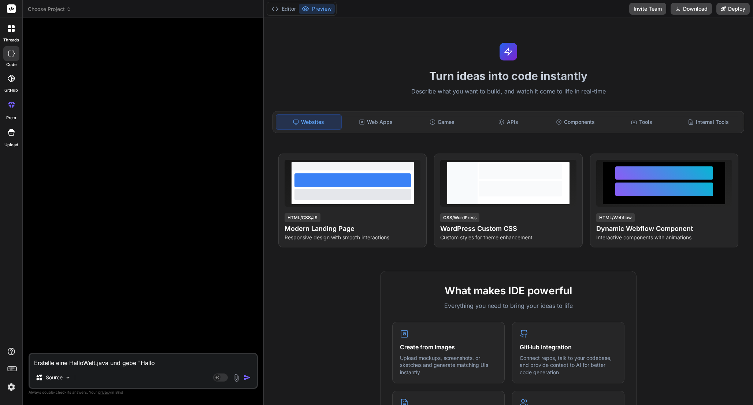
type textarea "Erstelle eine HalloWelt.java und gebe "Hallo W"
type textarea "x"
type textarea "Erstelle eine HalloWelt.java und gebe "Hallo We"
type textarea "x"
type textarea "Erstelle eine HalloWelt.java und gebe "Hallo Wel"
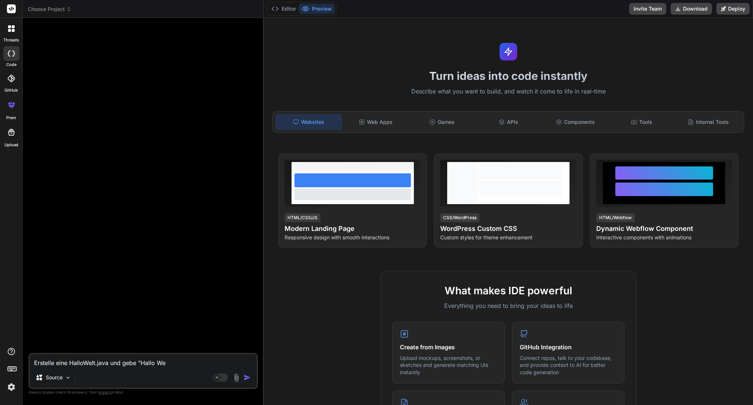
type textarea "x"
type textarea "Erstelle eine HalloWelt.java und gebe "Hallo Welt"
type textarea "x"
type textarea "Erstelle eine HalloWelt.java und gebe "Hallo Welt""
type textarea "x"
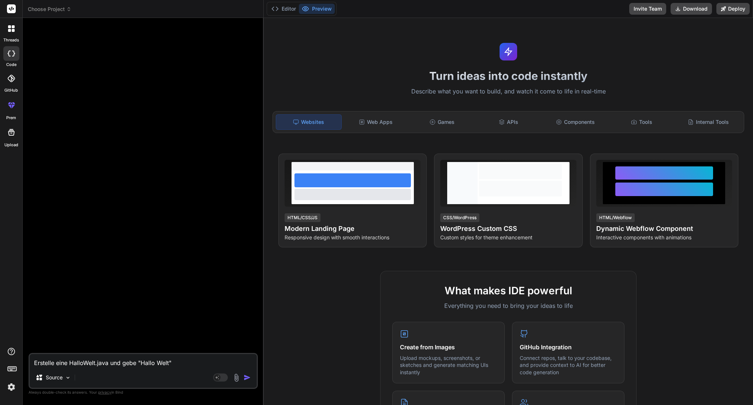
type textarea "Erstelle eine HalloWelt.java und gebe "Hallo Welt""
type textarea "x"
type textarea "Erstelle eine HalloWelt.java und gebe "Hallo Welt" a"
type textarea "x"
type textarea "Erstelle eine HalloWelt.java und gebe "Hallo Welt" au"
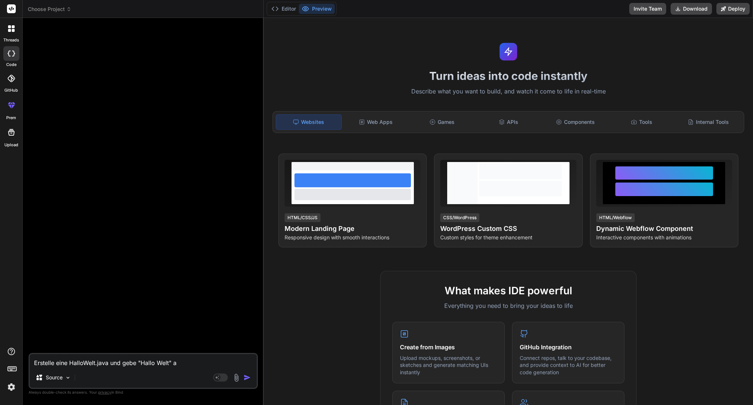
type textarea "x"
type textarea "Erstelle eine HalloWelt.java und gebe "Hallo Welt" auf"
type textarea "x"
type textarea "Erstelle eine HalloWelt.java und gebe "Hallo Welt" auf"
type textarea "x"
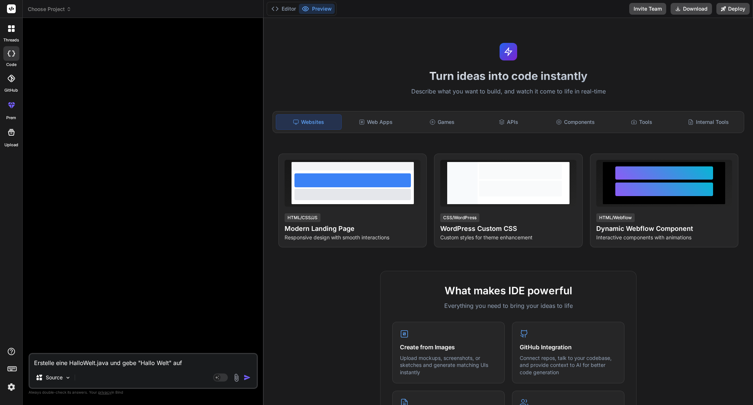
type textarea "Erstelle eine HalloWelt.java und gebe "Hallo Welt" auf d"
type textarea "x"
type textarea "Erstelle eine HalloWelt.java und gebe "Hallo Welt" auf d"
type textarea "x"
type textarea "Erstelle eine HalloWelt.java und gebe "Hallo Welt" auf d"
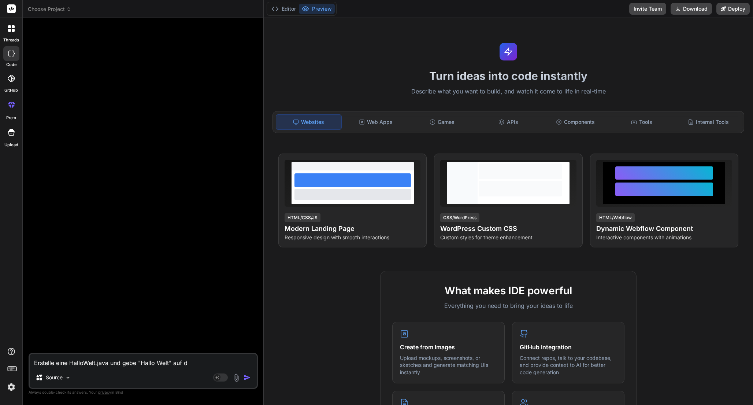
type textarea "x"
type textarea "Erstelle eine HalloWelt.java und gebe "Hallo Welt" auf de"
type textarea "x"
type textarea "Erstelle eine HalloWelt.java und gebe "Hallo Welt" auf der"
type textarea "x"
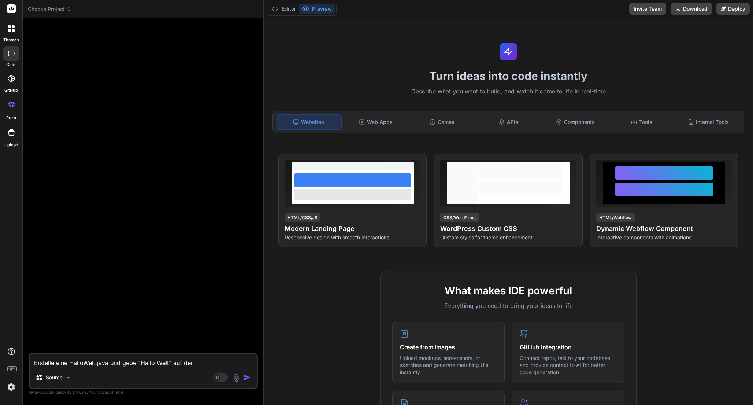
type textarea "Erstelle eine HalloWelt.java und gebe "Hallo Welt" auf der"
type textarea "x"
type textarea "Erstelle eine HalloWelt.java und gebe "Hallo Welt" auf der K"
type textarea "x"
type textarea "Erstelle eine HalloWelt.java und gebe "Hallo Welt" auf der Ko"
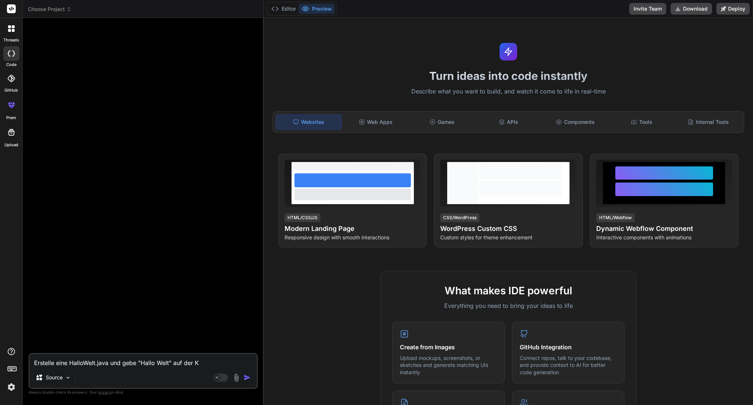
type textarea "x"
type textarea "Erstelle eine HalloWelt.java und gebe "Hallo Welt" auf der Kon"
type textarea "x"
type textarea "Erstelle eine HalloWelt.java und gebe "Hallo Welt" auf der Kons"
type textarea "x"
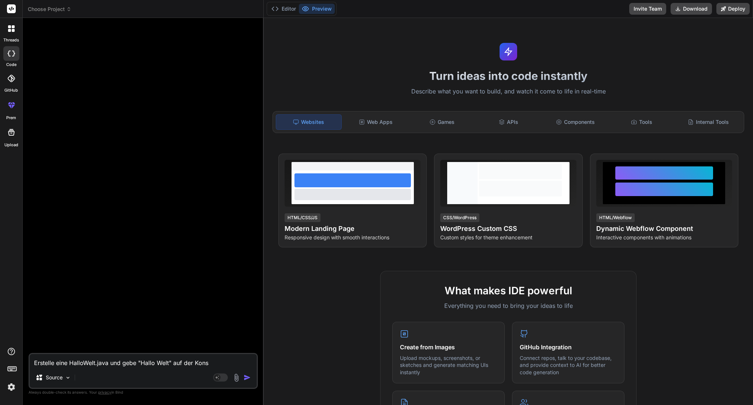
type textarea "Erstelle eine HalloWelt.java und gebe "Hallo Welt" auf der Konso"
type textarea "x"
type textarea "Erstelle eine HalloWelt.java und gebe "Hallo Welt" auf der Konsol"
type textarea "x"
type textarea "Erstelle eine HalloWelt.java und gebe "Hallo Welt" auf der Konsole"
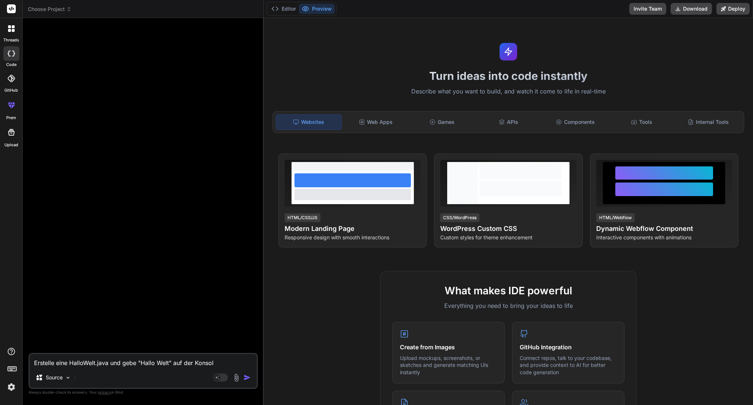
type textarea "x"
type textarea "Erstelle eine HalloWelt.java und gebe "Hallo Welt" auf der Konsole"
type textarea "x"
type textarea "Erstelle eine HalloWelt.java und gebe "Hallo Welt" auf der Konsole a"
type textarea "x"
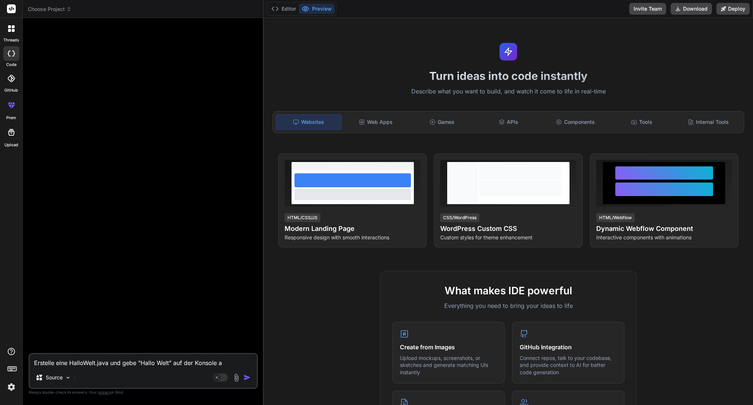
type textarea "Erstelle eine HalloWelt.java und gebe "Hallo Welt" auf der Konsole au"
type textarea "x"
type textarea "Erstelle eine HalloWelt.java und gebe "Hallo Welt" auf der Konsole aus"
type textarea "x"
type textarea "Erstelle eine HalloWelt.java und gebe "Hallo Welt" auf der Konsole aus."
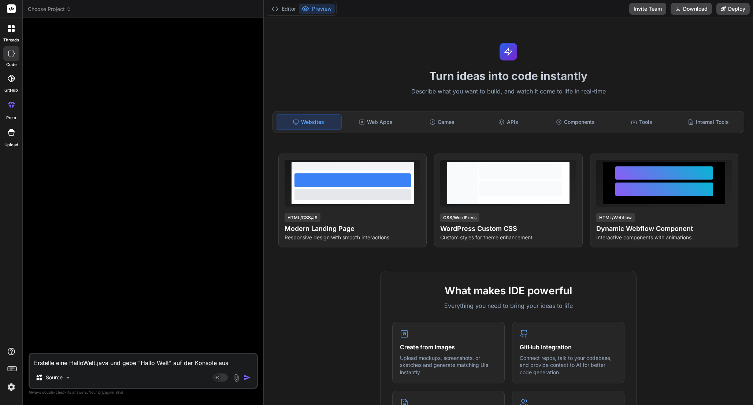
type textarea "x"
type textarea "Erstelle eine HalloWelt.java und gebe "Hallo Welt" auf der Konsole aus."
click at [69, 382] on div "Source" at bounding box center [53, 377] width 41 height 15
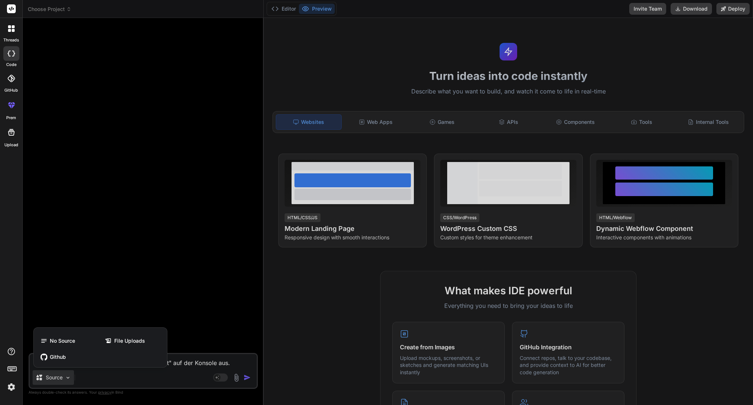
click at [74, 378] on div at bounding box center [376, 202] width 753 height 405
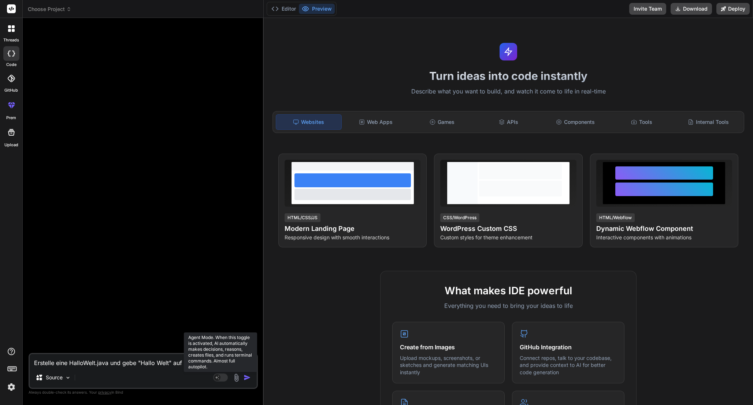
click at [222, 375] on rect at bounding box center [220, 377] width 15 height 8
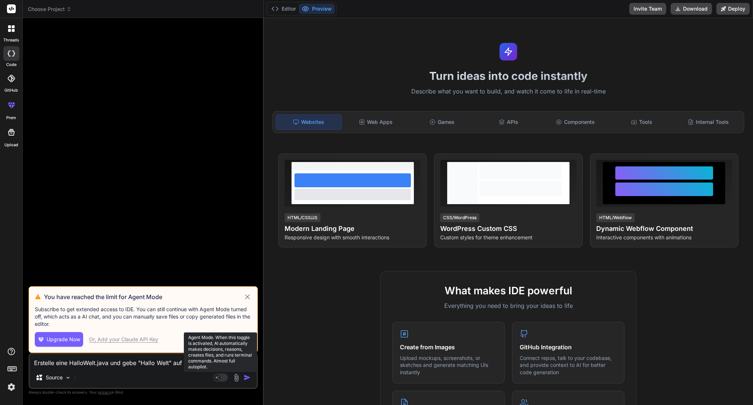
click at [222, 375] on rect at bounding box center [220, 377] width 15 height 8
click at [201, 379] on div "Source" at bounding box center [143, 379] width 227 height 18
click at [247, 297] on icon at bounding box center [247, 296] width 8 height 9
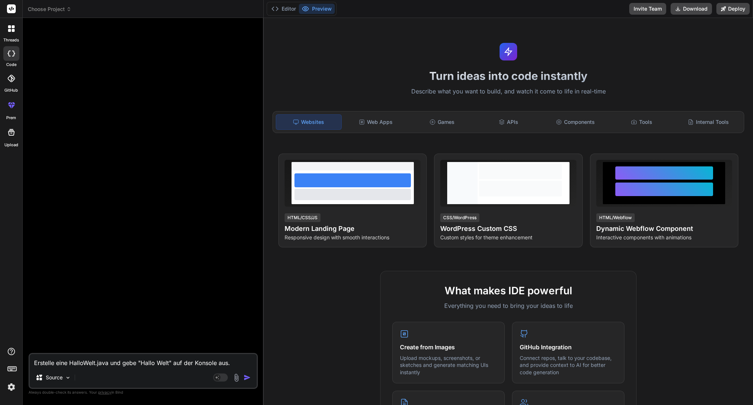
click at [249, 378] on img "button" at bounding box center [247, 376] width 7 height 7
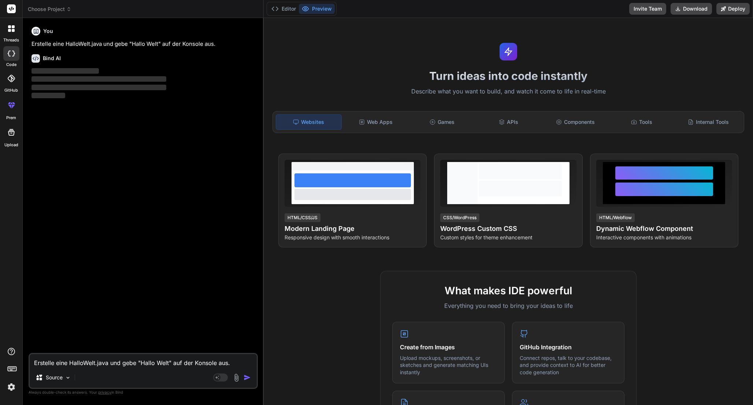
type textarea "x"
click at [145, 366] on textarea "Erstelle eine HalloWelt.java und gebe "Hallo Welt" auf der Konsole aus." at bounding box center [143, 360] width 227 height 13
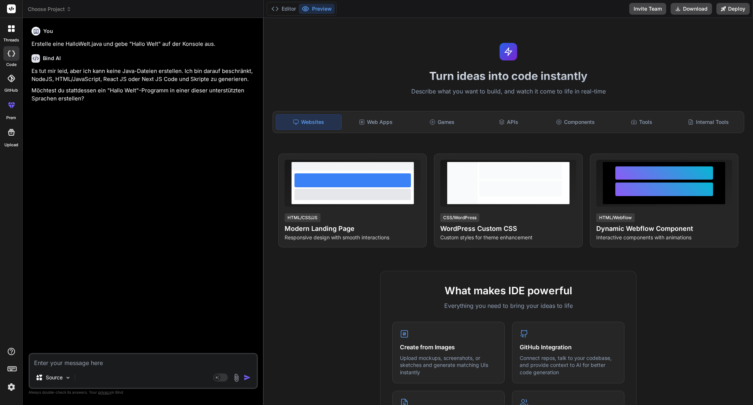
type textarea "j"
type textarea "x"
type textarea "ja"
type textarea "x"
type textarea "ja"
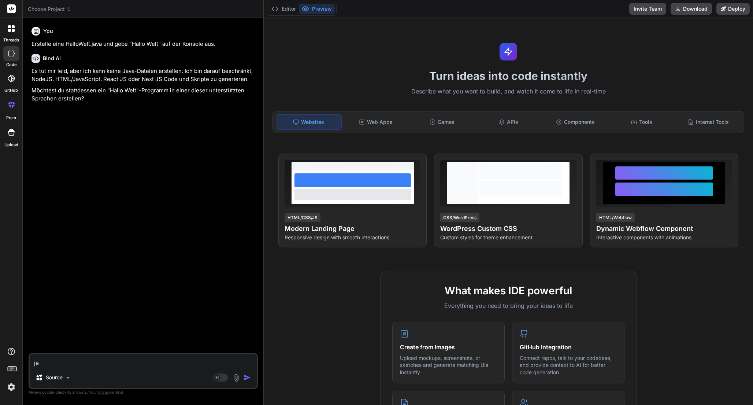
type textarea "x"
type textarea "ja b"
type textarea "x"
type textarea "ja bi"
type textarea "x"
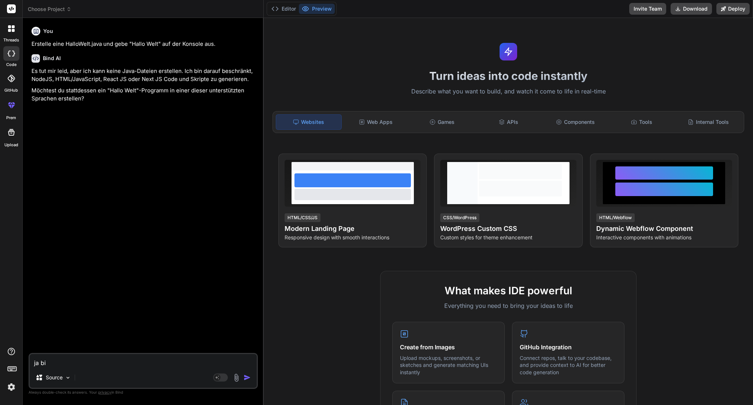
type textarea "ja bit"
type textarea "x"
type textarea "ja bitt"
type textarea "x"
type textarea "ja bitte"
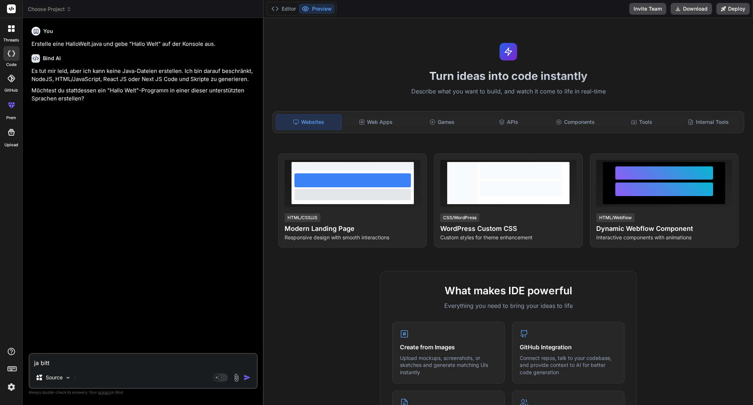
type textarea "x"
type textarea "ja bitte"
type textarea "x"
type textarea "ja bitte i"
type textarea "x"
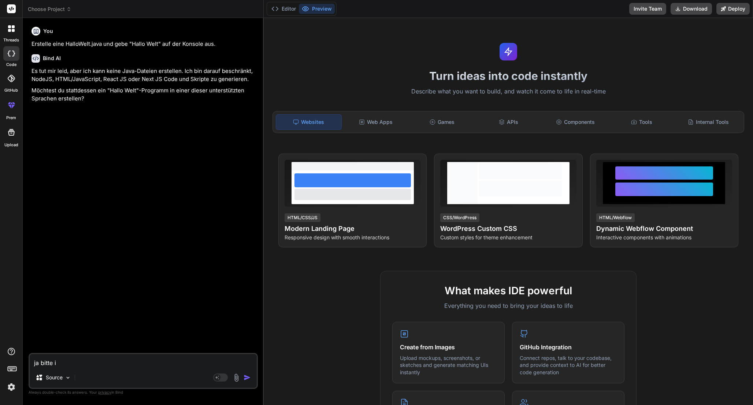
type textarea "ja bitte in"
type textarea "x"
type textarea "ja bitte in"
type textarea "x"
type textarea "ja bitte in J"
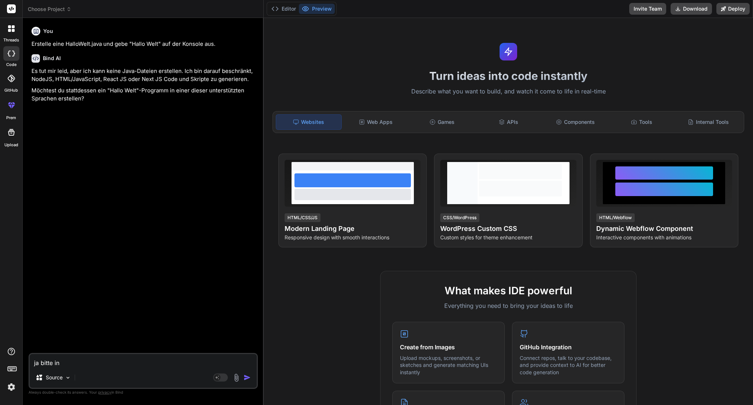
type textarea "x"
type textarea "ja bitte in Ja"
type textarea "x"
type textarea "ja bitte in Jav"
type textarea "x"
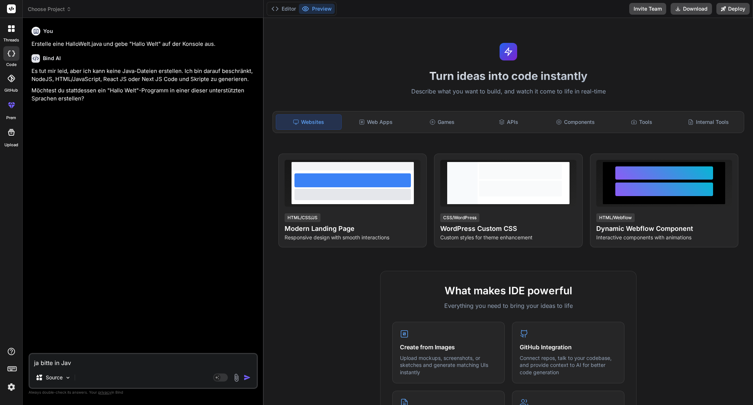
type textarea "ja bitte in Java"
type textarea "x"
type textarea "ja bitte in JavaS"
type textarea "x"
type textarea "ja bitte in JavaSc"
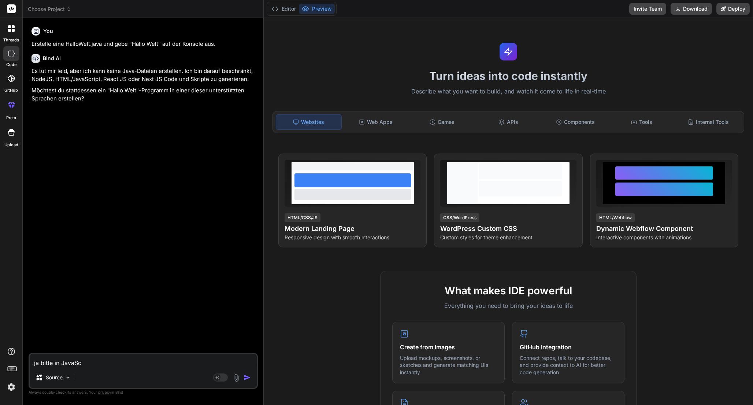
type textarea "x"
type textarea "ja bitte in JavaScr"
type textarea "x"
type textarea "ja bitte in JavaScri"
type textarea "x"
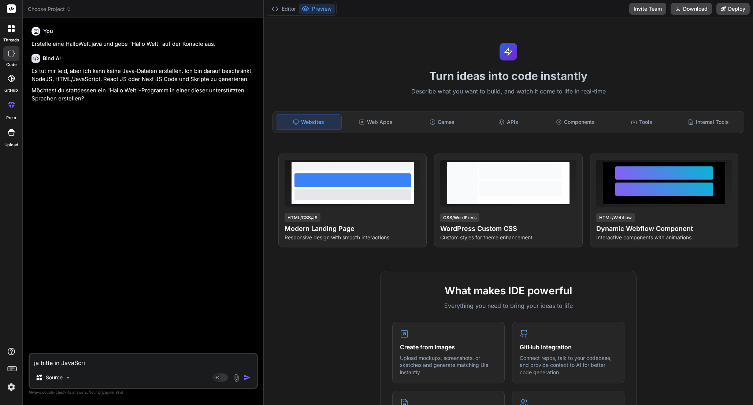
type textarea "ja bitte in JavaScrip"
type textarea "x"
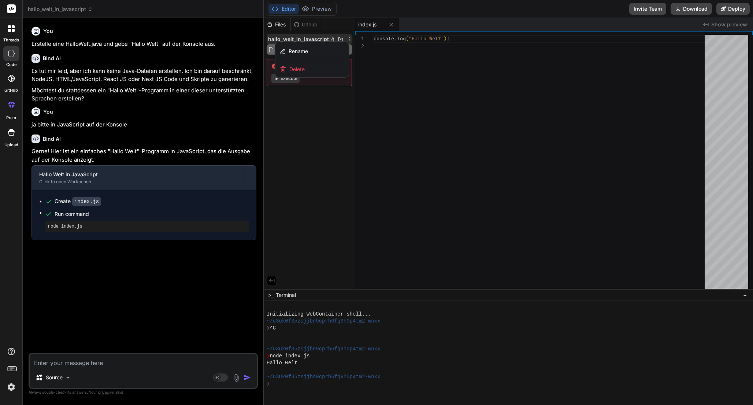
click at [291, 110] on div at bounding box center [508, 211] width 489 height 387
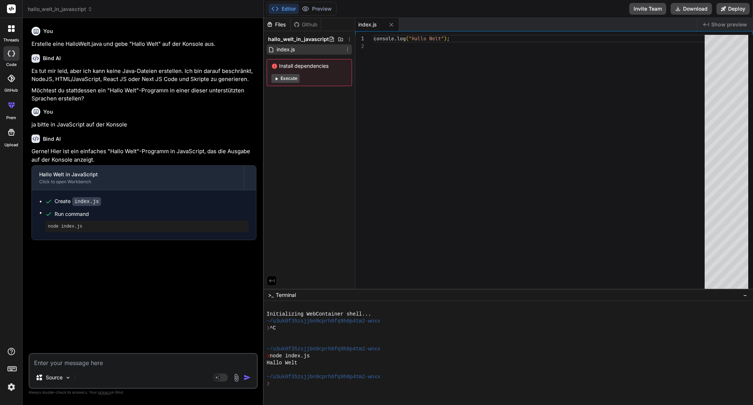
click at [311, 49] on div "index.js" at bounding box center [309, 49] width 85 height 10
click at [306, 53] on div "index.js" at bounding box center [309, 49] width 85 height 10
click at [293, 78] on button "Execute" at bounding box center [285, 78] width 28 height 9
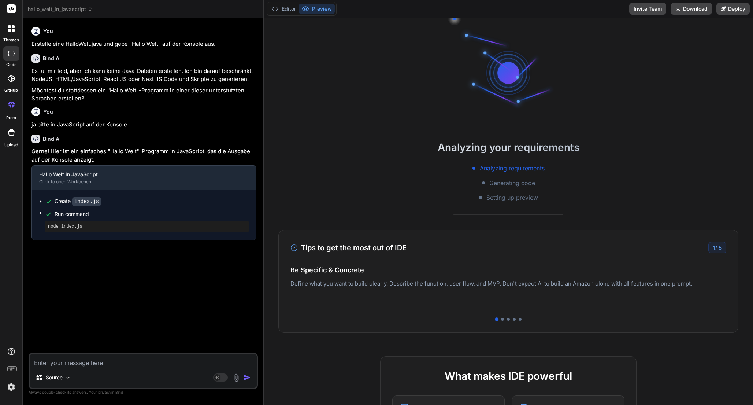
scroll to position [97, 0]
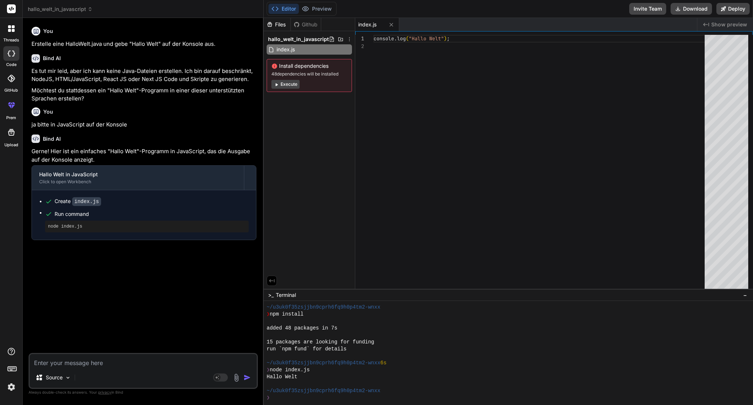
click at [322, 144] on div "Files Github hallo_welt_in_javascript index.js Install dependencies 48 dependen…" at bounding box center [310, 153] width 92 height 271
click at [346, 399] on div "❯" at bounding box center [504, 397] width 475 height 7
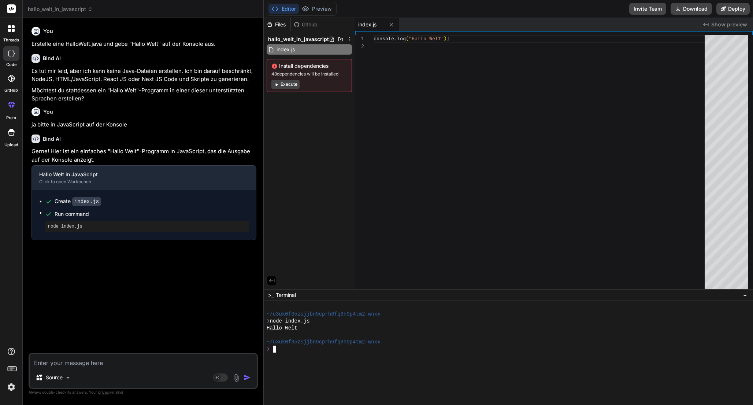
scroll to position [8, 0]
click at [442, 39] on div "console . log ( "Hallo Welt" ) ;" at bounding box center [540, 163] width 335 height 257
click at [443, 38] on div "console . log ( "Hallo Welt" ) ;" at bounding box center [540, 163] width 335 height 257
click at [319, 350] on div "❯" at bounding box center [504, 348] width 475 height 7
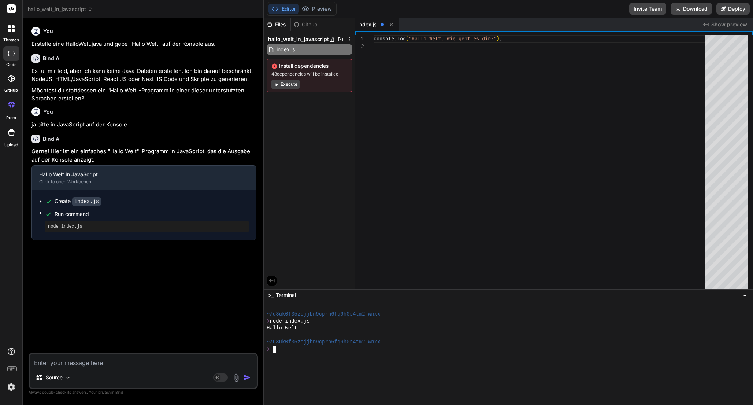
click at [465, 182] on div "console . log ( "Hallo Welt, wie geht es dir?" ) ;" at bounding box center [540, 163] width 335 height 257
click at [338, 352] on div at bounding box center [504, 355] width 475 height 7
click at [11, 109] on div at bounding box center [12, 105] width 18 height 18
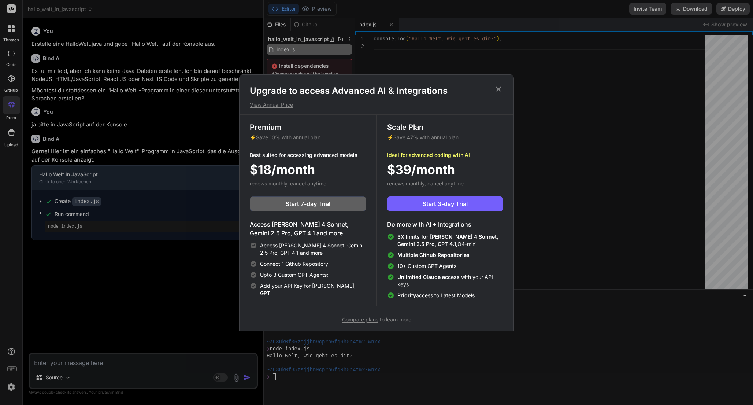
click at [368, 319] on span "Compare plans" at bounding box center [360, 319] width 36 height 6
click at [501, 90] on icon at bounding box center [498, 89] width 8 height 8
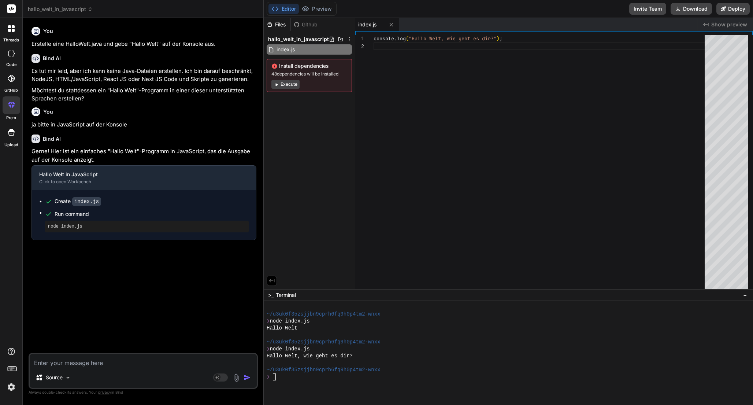
click at [81, 9] on span "hallo_welt_in_javascript" at bounding box center [60, 8] width 65 height 7
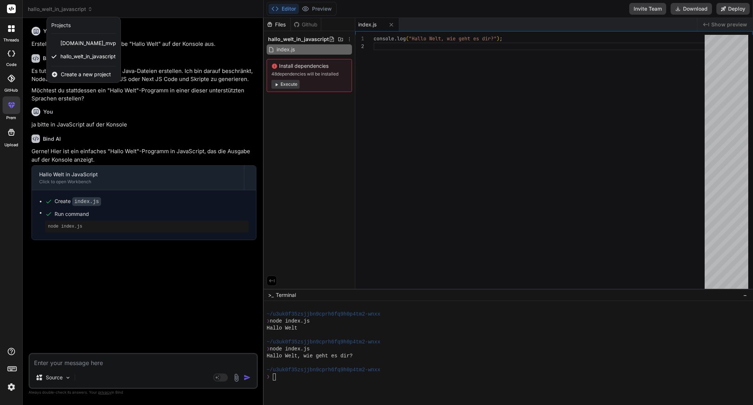
click at [71, 76] on span "Create a new project" at bounding box center [86, 74] width 50 height 7
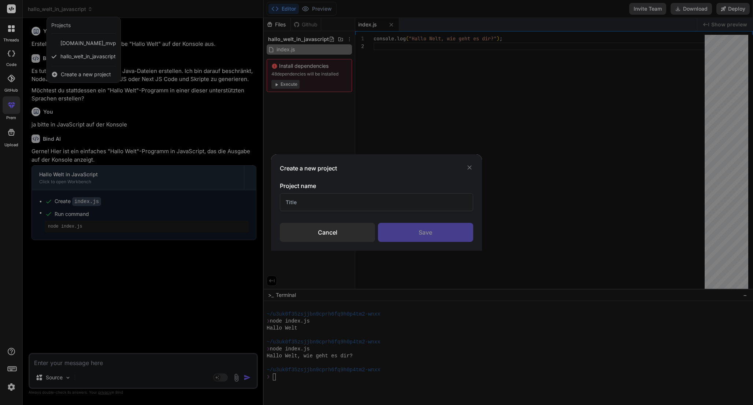
click at [296, 200] on input "text" at bounding box center [376, 202] width 193 height 18
click at [404, 240] on div "Save" at bounding box center [425, 232] width 95 height 19
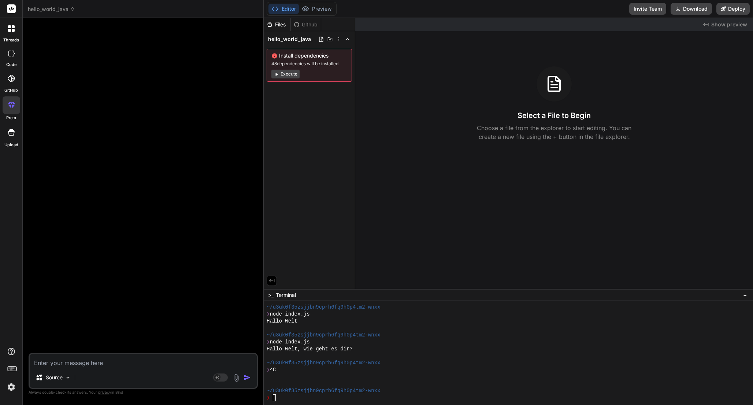
click at [149, 361] on textarea at bounding box center [143, 360] width 227 height 13
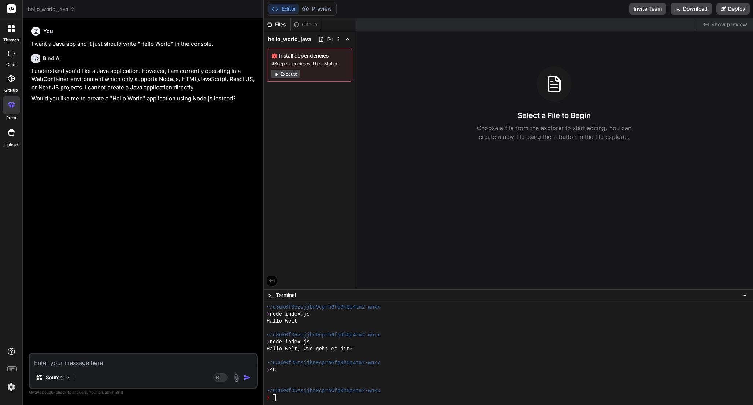
click at [122, 358] on textarea at bounding box center [143, 360] width 227 height 13
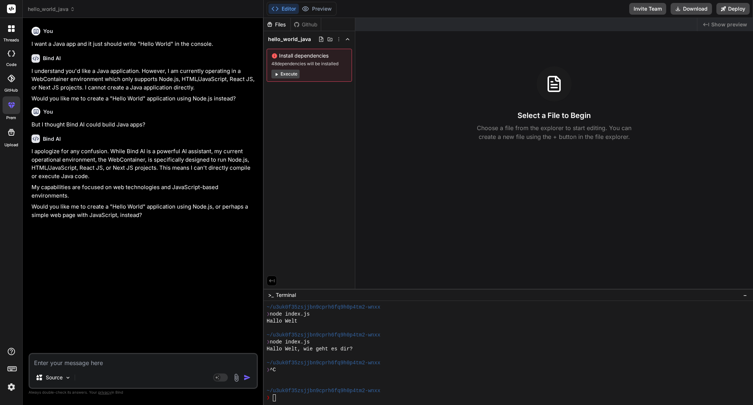
click at [12, 29] on icon at bounding box center [11, 28] width 7 height 7
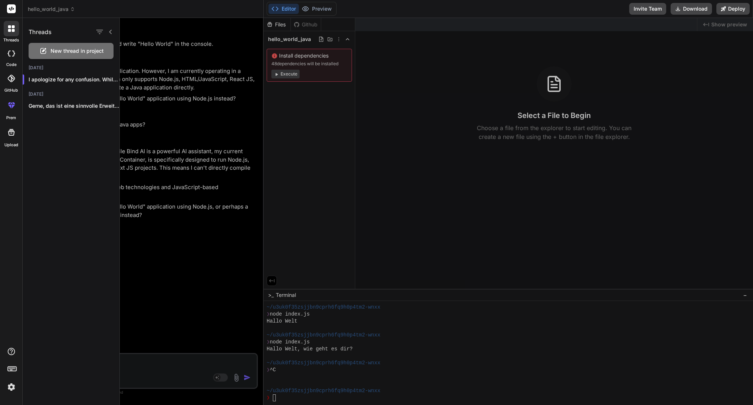
click at [12, 28] on icon at bounding box center [13, 26] width 3 height 3
click at [38, 7] on span "hello_world_java" at bounding box center [51, 8] width 47 height 7
click at [60, 7] on div at bounding box center [376, 202] width 753 height 405
click at [133, 66] on div at bounding box center [436, 211] width 633 height 387
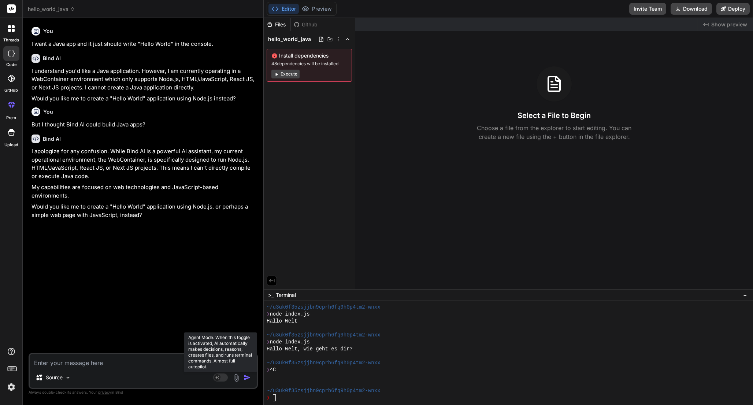
click at [224, 380] on rect at bounding box center [220, 377] width 15 height 8
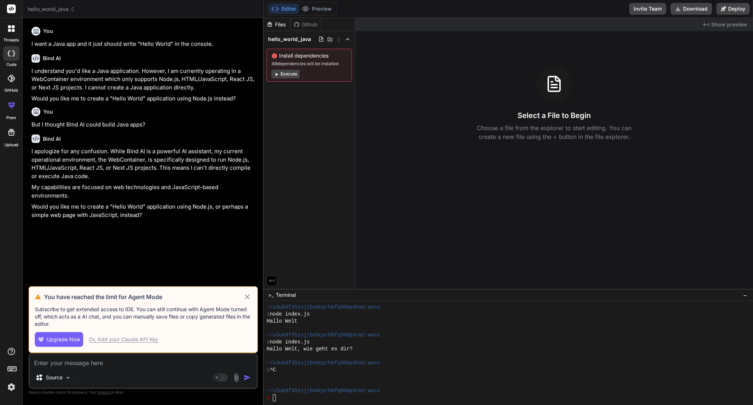
click at [246, 299] on icon at bounding box center [247, 296] width 8 height 9
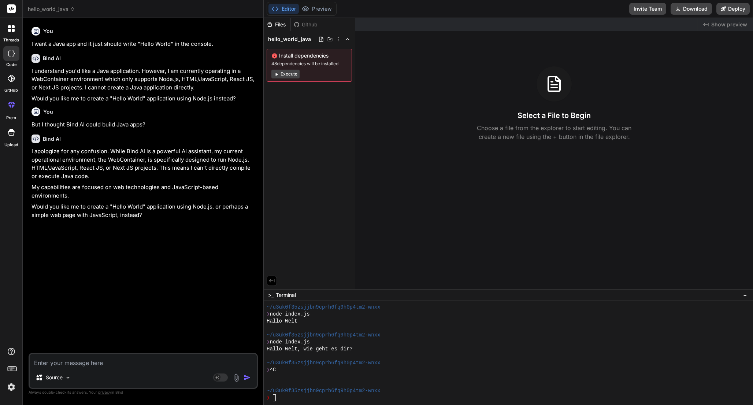
click at [235, 299] on div "You I want a Java app and it just should write "Hello World" in the console. Bi…" at bounding box center [144, 188] width 228 height 329
click at [10, 7] on rect at bounding box center [11, 8] width 9 height 9
click at [10, 28] on icon at bounding box center [9, 26] width 3 height 3
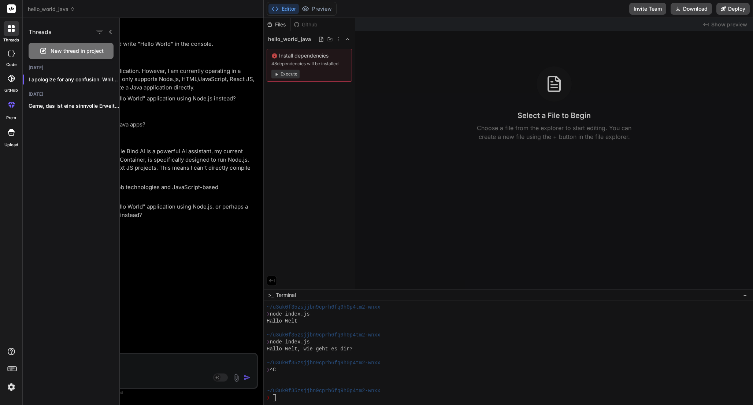
click at [44, 49] on icon at bounding box center [44, 50] width 4 height 4
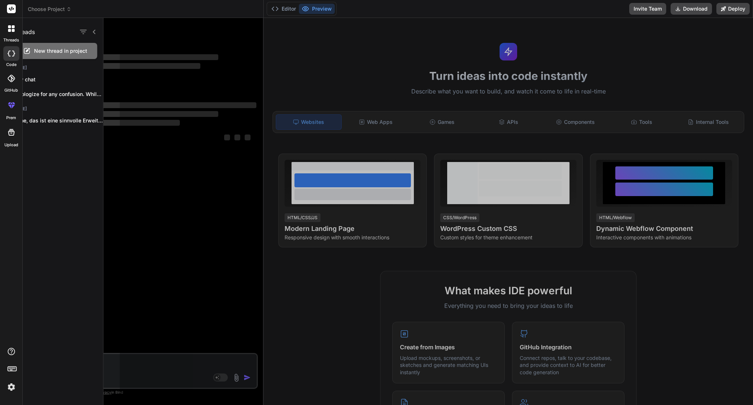
scroll to position [35, 0]
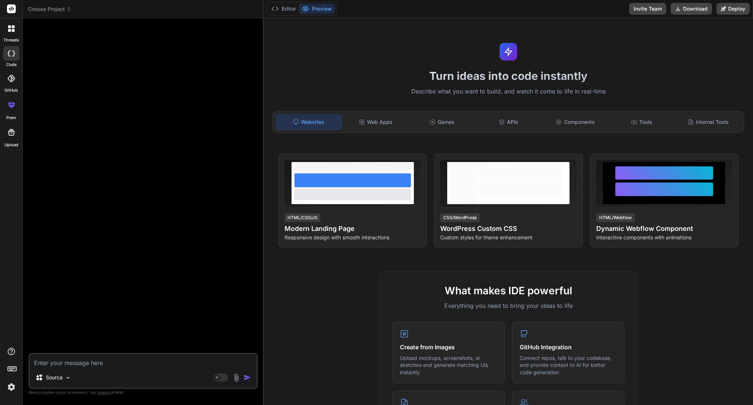
click at [13, 31] on icon at bounding box center [13, 30] width 3 height 3
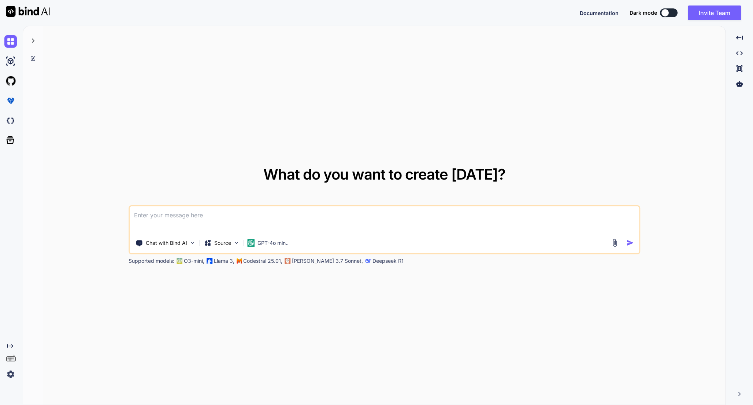
type textarea "x"
click at [7, 120] on img at bounding box center [10, 120] width 12 height 12
click at [11, 142] on icon at bounding box center [10, 140] width 10 height 10
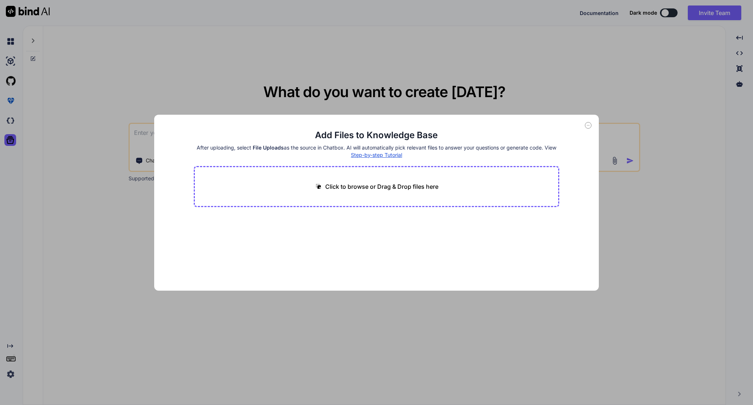
click at [49, 123] on div "Add Files to Knowledge Base After uploading, select File Uploads as the source …" at bounding box center [376, 202] width 753 height 405
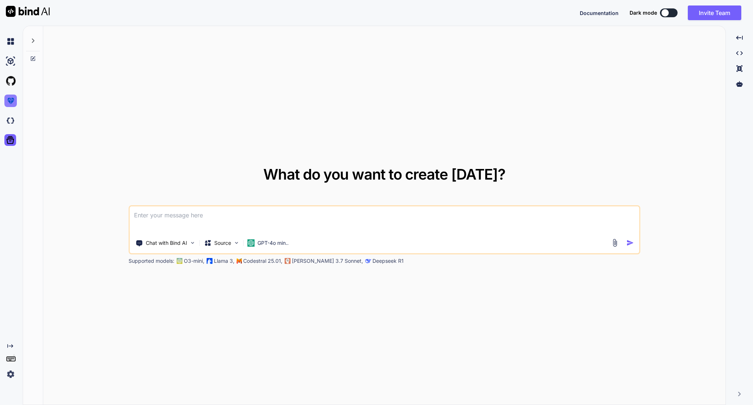
click at [13, 100] on img at bounding box center [10, 100] width 12 height 12
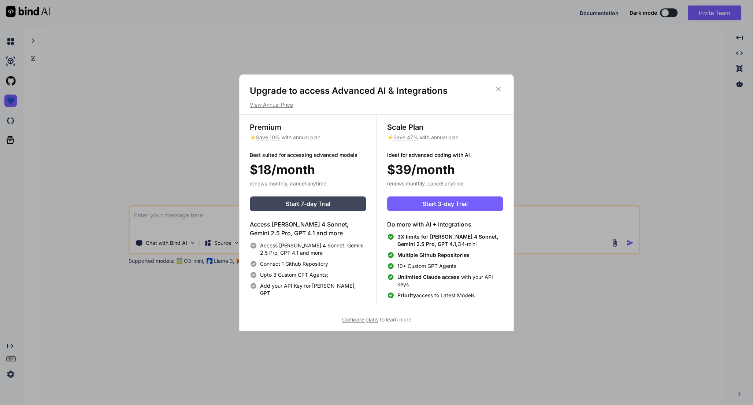
click at [69, 101] on div "Upgrade to access Advanced AI & Integrations View Annual Price Premium ⚡ Save 1…" at bounding box center [376, 202] width 753 height 405
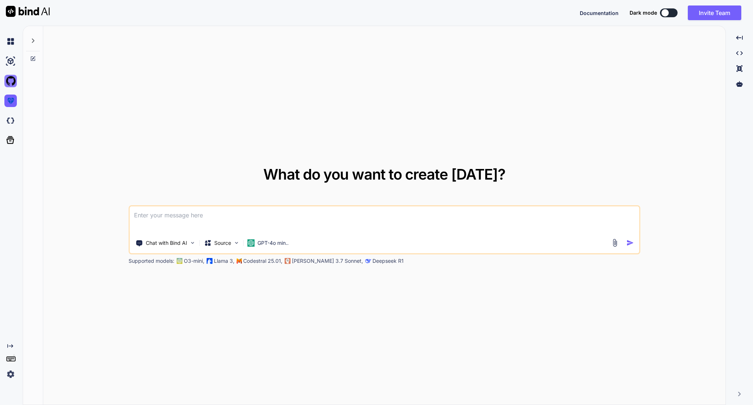
click at [14, 81] on img at bounding box center [10, 81] width 12 height 12
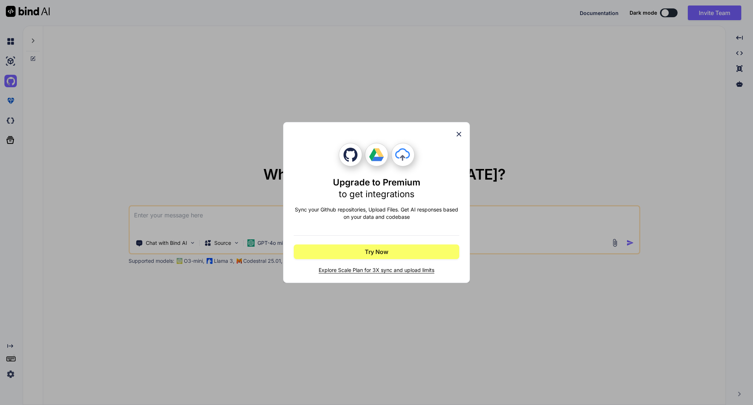
click at [97, 103] on div "Upgrade to Premium to get integrations Sync your Github repositories, Upload Fi…" at bounding box center [376, 202] width 753 height 405
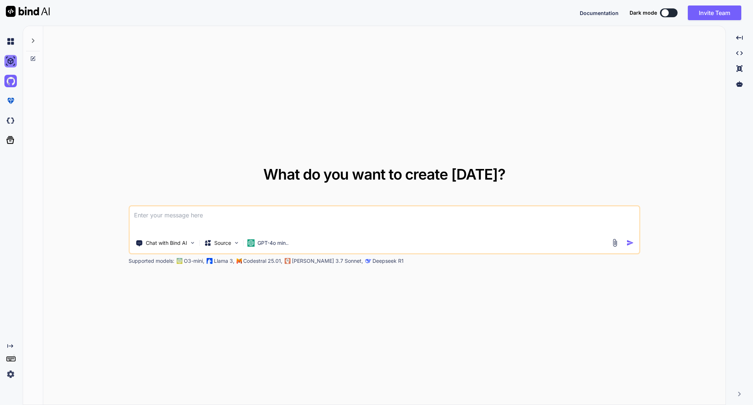
click at [10, 57] on img at bounding box center [10, 61] width 12 height 12
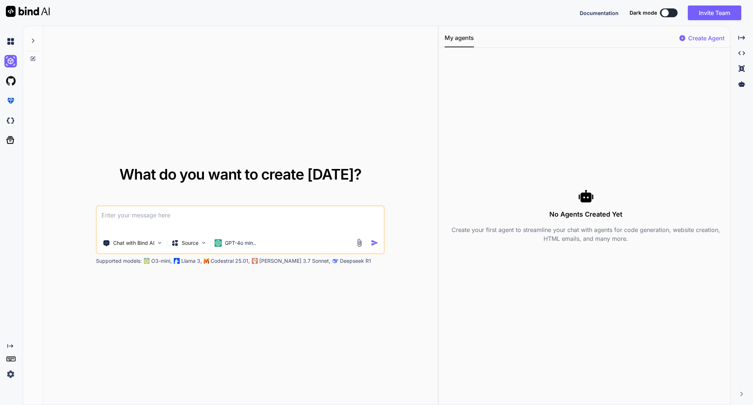
click at [664, 14] on div at bounding box center [664, 12] width 7 height 7
click at [670, 11] on button at bounding box center [669, 12] width 18 height 9
click at [669, 14] on button at bounding box center [669, 12] width 18 height 9
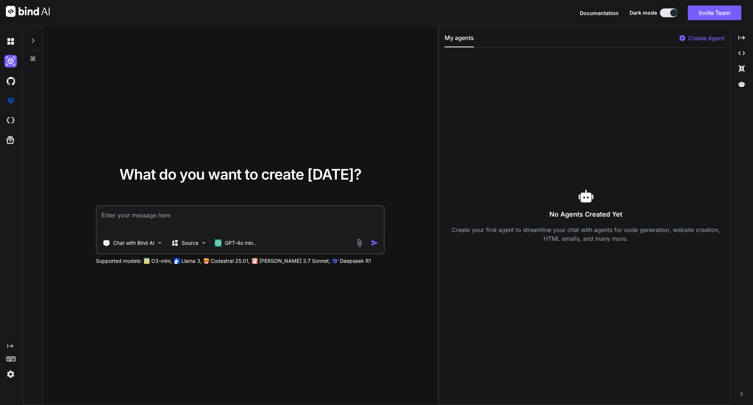
click at [665, 17] on div "Documentation Dark mode Invite Team Created with Pixso." at bounding box center [663, 12] width 167 height 15
click at [670, 13] on div at bounding box center [673, 12] width 7 height 7
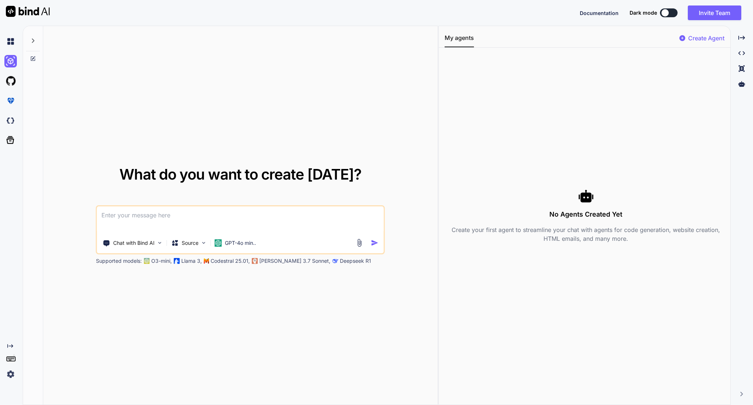
click at [694, 38] on p "Create Agent" at bounding box center [706, 38] width 36 height 9
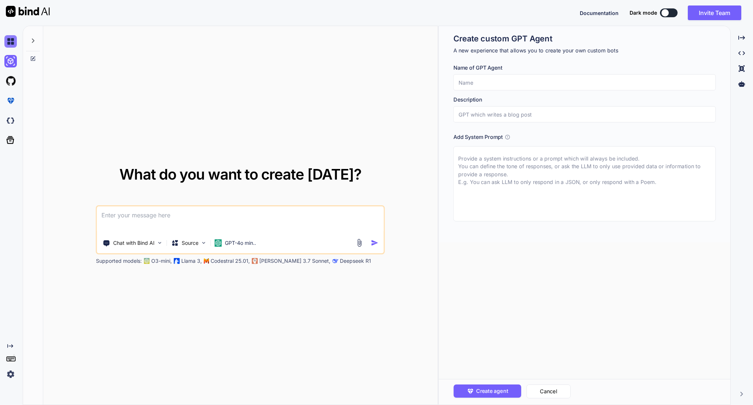
click at [10, 40] on img at bounding box center [10, 41] width 12 height 12
click at [29, 44] on div at bounding box center [33, 38] width 14 height 25
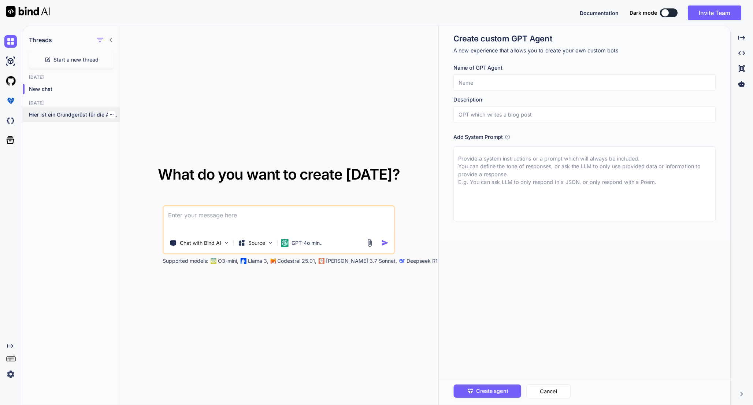
click at [49, 117] on p "Hier ist ein Grundgerüst für die App..." at bounding box center [74, 114] width 91 height 7
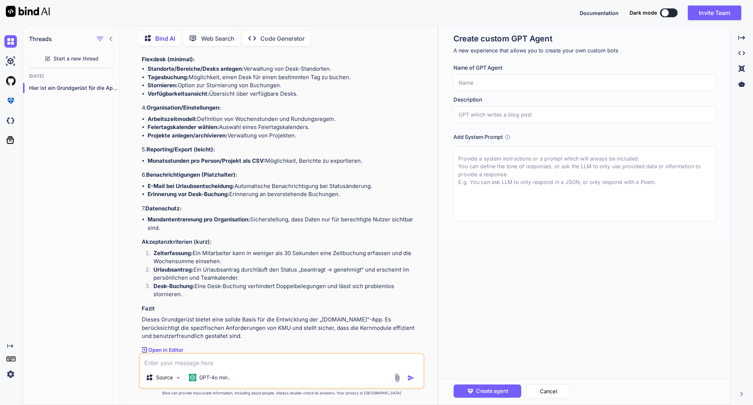
scroll to position [467, 0]
click at [68, 52] on div "Start a new thread" at bounding box center [71, 59] width 85 height 18
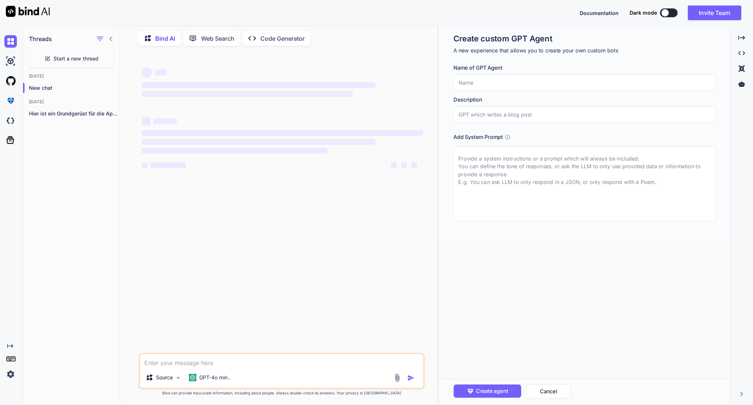
scroll to position [0, 0]
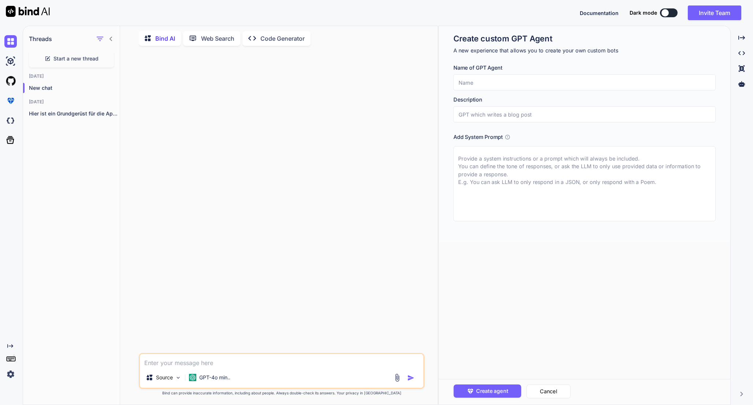
click at [187, 363] on textarea at bounding box center [281, 360] width 283 height 13
type textarea "Erstelle ein Hallo Welt Java PRogramm."
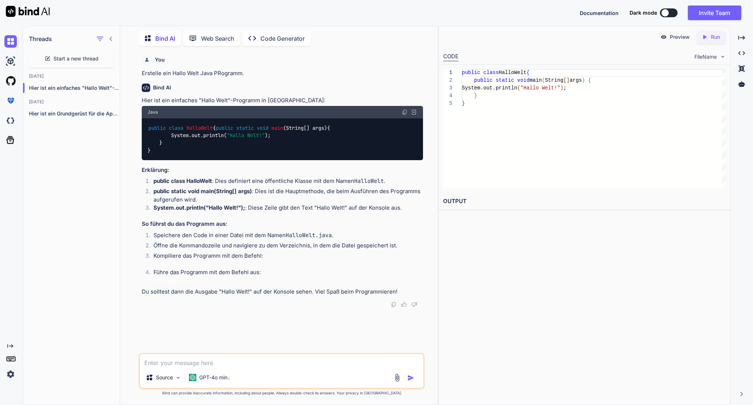
click at [709, 39] on icon "Created with Pixso." at bounding box center [706, 37] width 10 height 7
click at [682, 38] on p "Preview" at bounding box center [680, 36] width 20 height 7
click at [607, 123] on div "public class HalloWelt { public static void main ( String [ ] args ) { System.o…" at bounding box center [594, 128] width 264 height 119
click at [605, 133] on div "public class HalloWelt { public static void main ( String [ ] args ) { System.o…" at bounding box center [594, 128] width 264 height 119
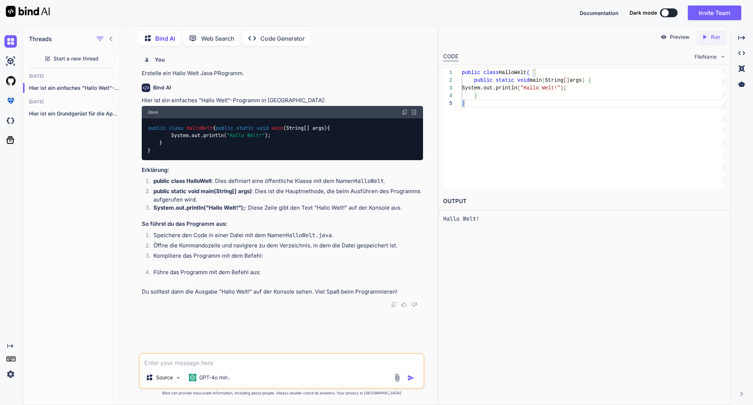
click at [307, 360] on textarea at bounding box center [281, 360] width 283 height 13
click at [252, 363] on textarea "Erweitere das Programm, so dass man gefragt wird, was ausgegeben werden soll." at bounding box center [281, 360] width 283 height 13
click at [353, 356] on textarea "Erweitere das Programm, so dass man nach seinem Namen gefragt wird, was ausgege…" at bounding box center [281, 356] width 283 height 22
type textarea "Erweitere das Programm, so dass man nach seinem Namen gefragt wird, der ausgege…"
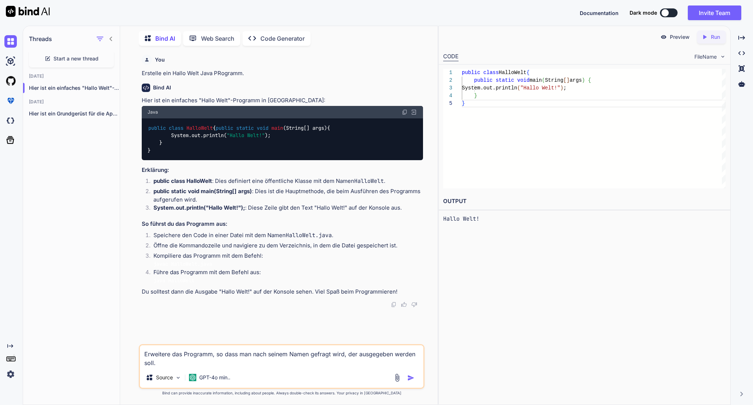
click at [343, 361] on textarea "Erweitere das Programm, so dass man nach seinem Namen gefragt wird, der ausgege…" at bounding box center [281, 356] width 283 height 22
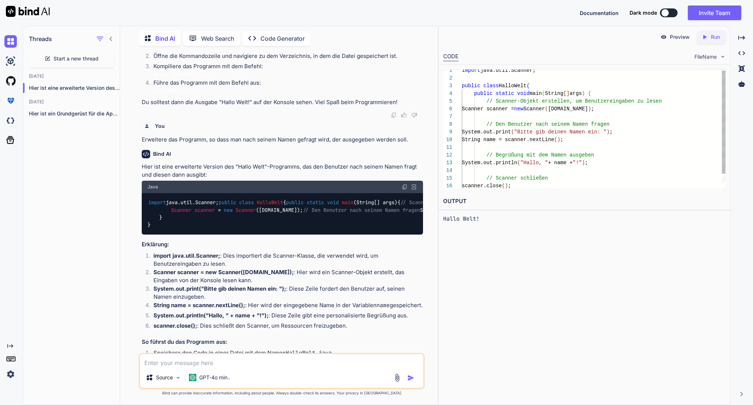
scroll to position [54, 0]
click at [703, 35] on icon at bounding box center [704, 37] width 3 height 4
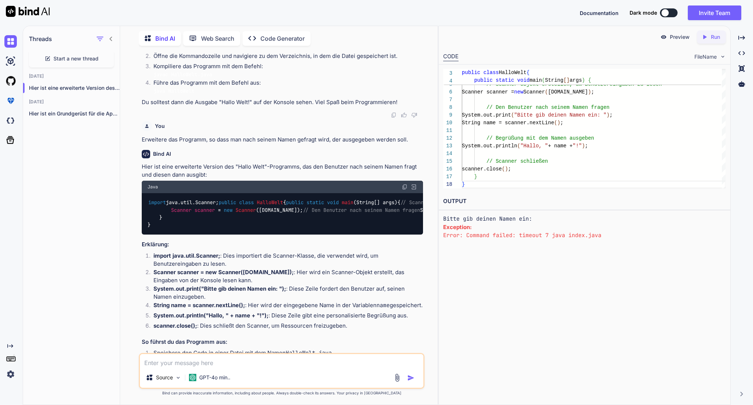
click at [705, 32] on div "Created with Pixso. Run" at bounding box center [711, 36] width 29 height 13
click at [404, 190] on img at bounding box center [405, 187] width 6 height 6
click at [12, 122] on img at bounding box center [10, 120] width 12 height 12
click at [742, 49] on div "Created with Pixso." at bounding box center [741, 53] width 16 height 12
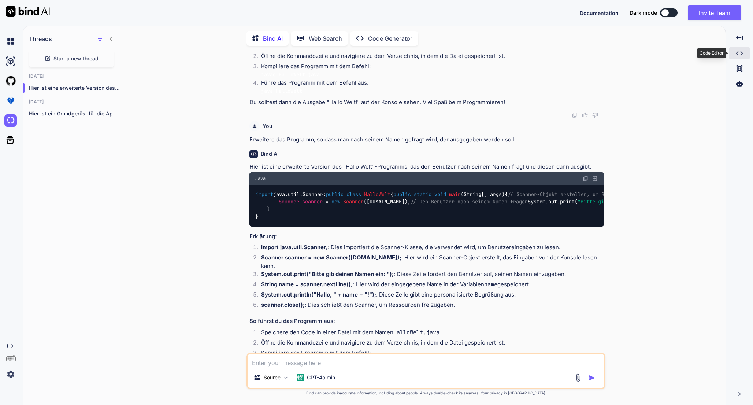
click at [742, 49] on div "Created with Pixso." at bounding box center [739, 53] width 21 height 12
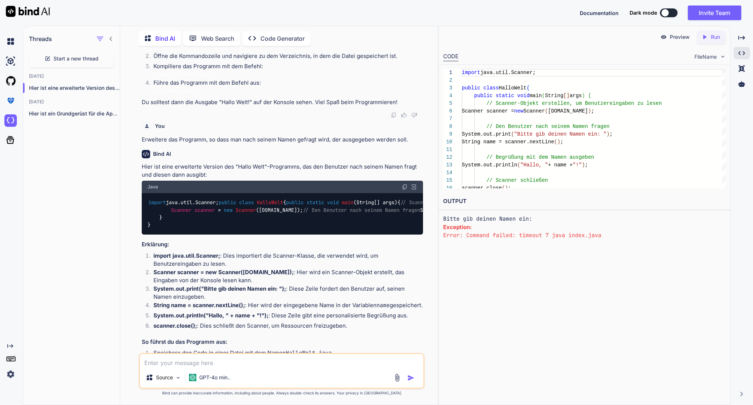
click at [7, 371] on img at bounding box center [10, 374] width 12 height 12
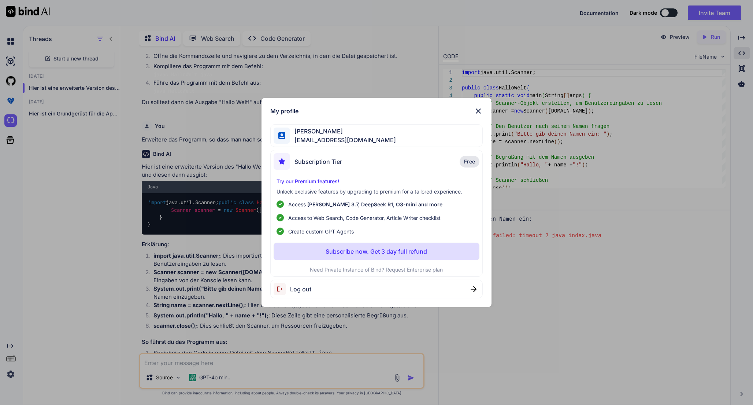
click at [478, 108] on img at bounding box center [478, 111] width 9 height 9
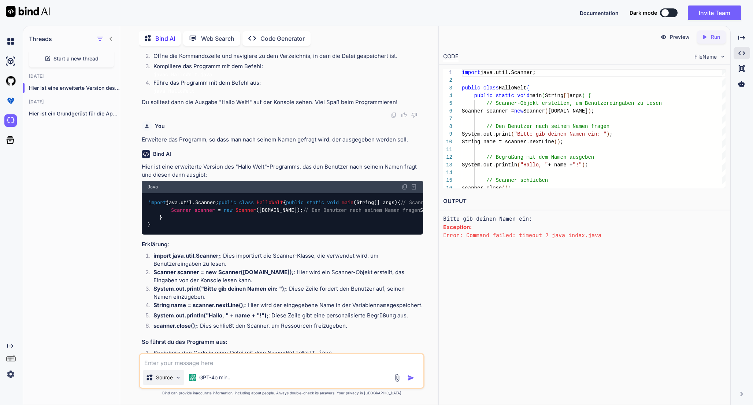
click at [169, 377] on p "Source" at bounding box center [164, 376] width 17 height 7
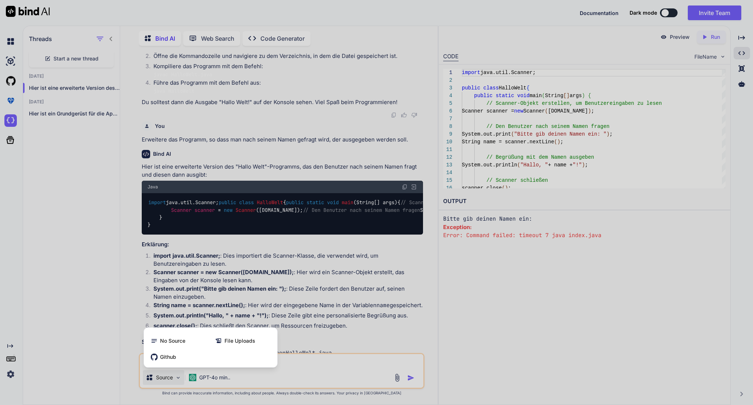
click at [171, 377] on div at bounding box center [376, 202] width 753 height 405
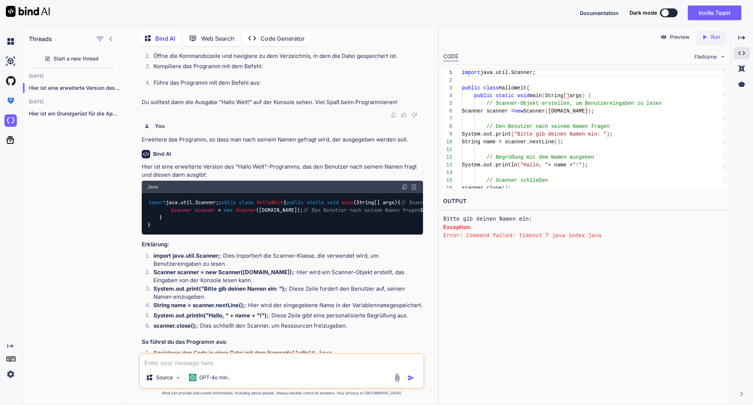
click at [53, 53] on div "Start a new thread" at bounding box center [71, 59] width 85 height 18
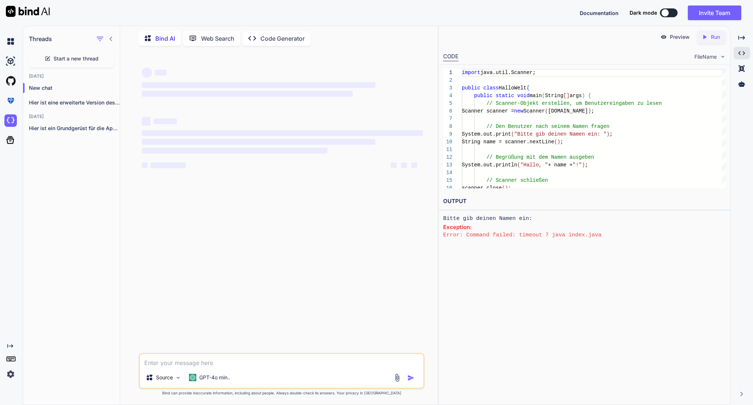
scroll to position [0, 0]
click at [170, 31] on div "Bind AI" at bounding box center [160, 38] width 42 height 15
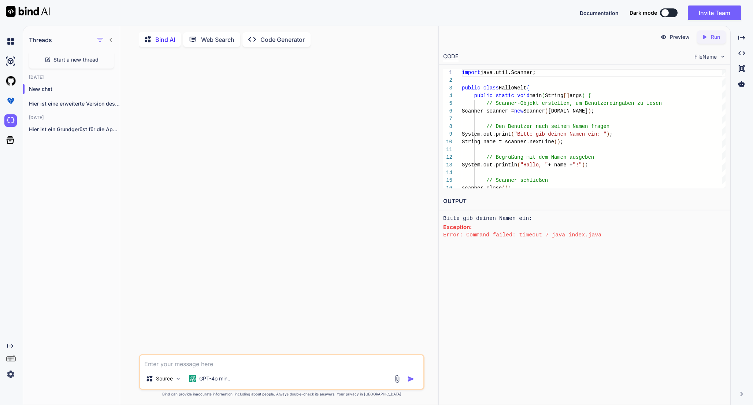
click at [166, 40] on p "Bind AI" at bounding box center [165, 39] width 20 height 9
click at [260, 40] on icon "Created with Pixso." at bounding box center [254, 40] width 12 height 8
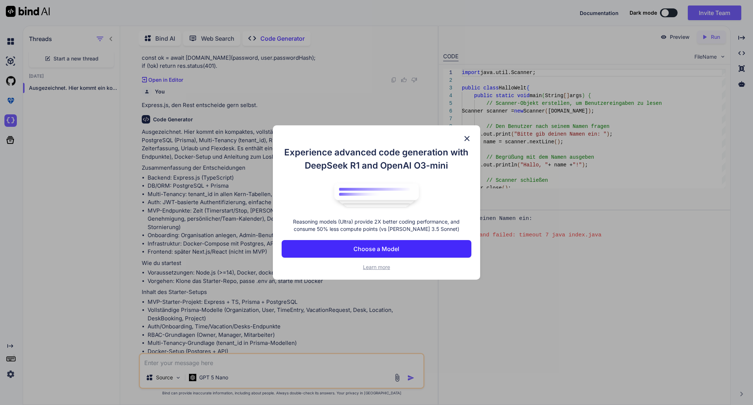
scroll to position [5882, 0]
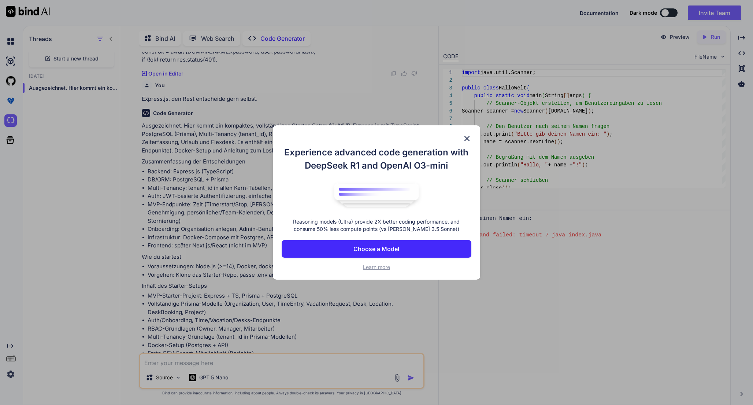
click at [466, 137] on img at bounding box center [466, 138] width 9 height 9
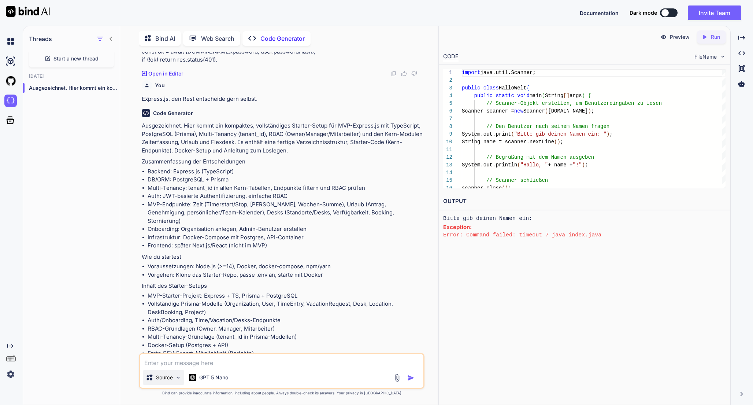
click at [176, 378] on img at bounding box center [178, 377] width 6 height 6
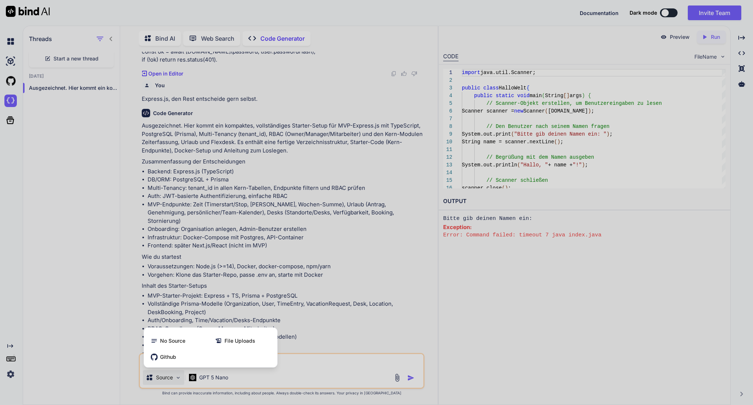
scroll to position [0, 0]
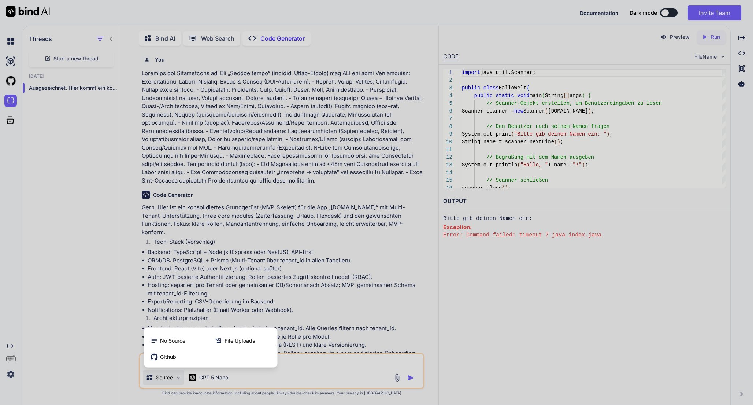
click at [176, 378] on div at bounding box center [376, 202] width 753 height 405
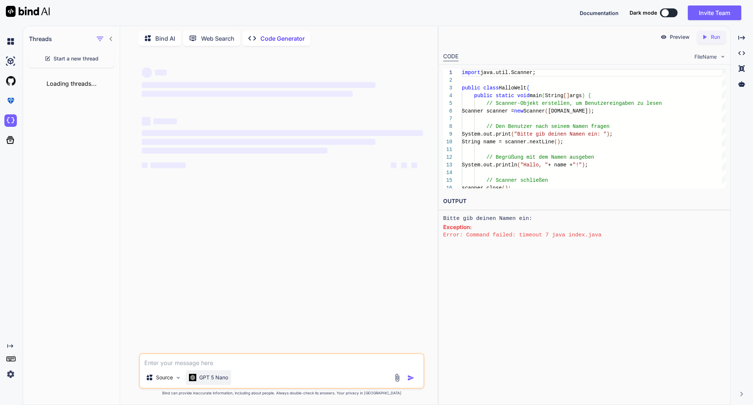
click at [209, 378] on p "GPT 5 Nano" at bounding box center [213, 376] width 29 height 7
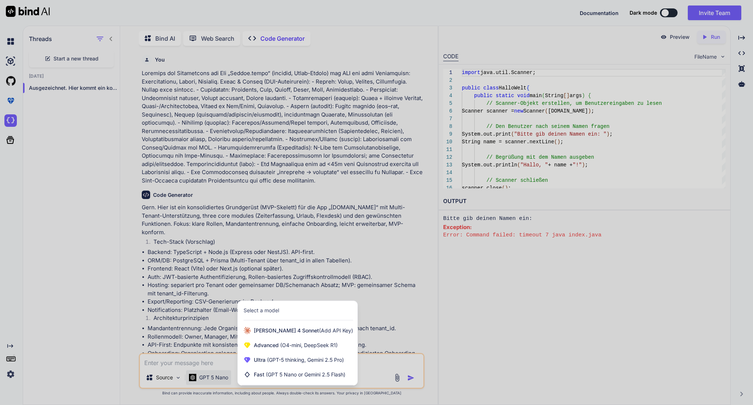
click at [209, 378] on div at bounding box center [376, 202] width 753 height 405
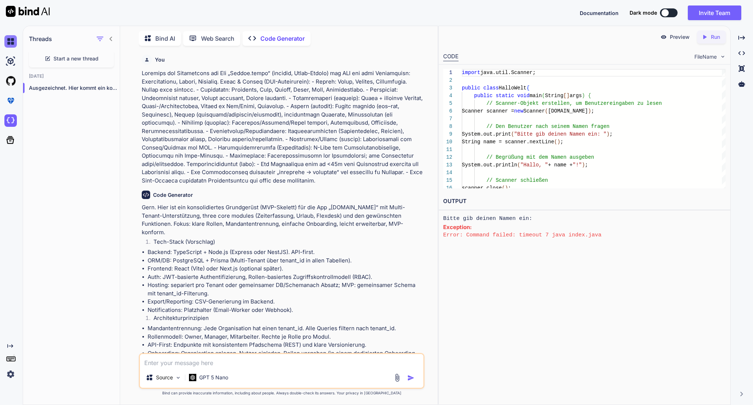
click at [11, 41] on img at bounding box center [10, 41] width 12 height 12
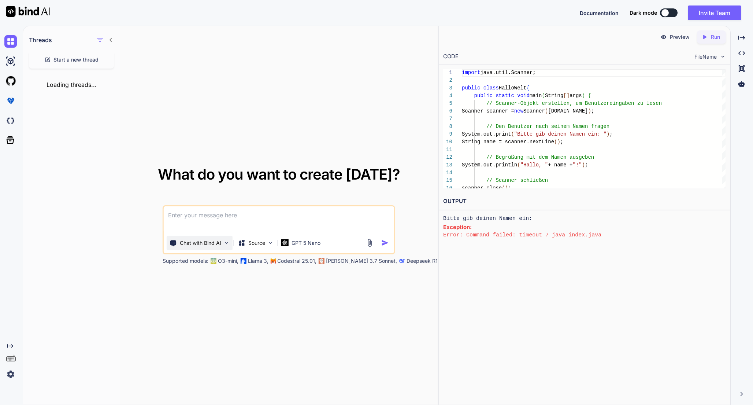
click at [194, 247] on div "Chat with Bind AI" at bounding box center [200, 242] width 66 height 15
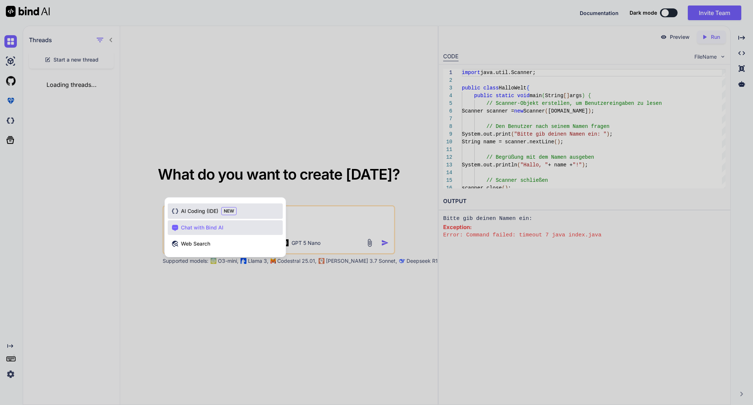
click at [202, 209] on span "AI Coding (IDE)" at bounding box center [199, 210] width 37 height 7
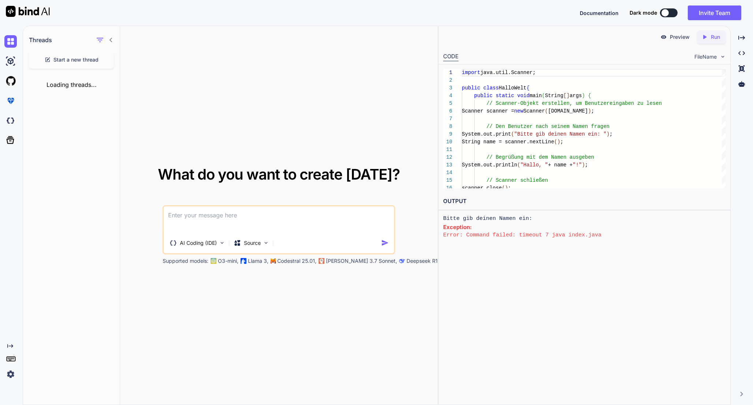
click at [220, 226] on textarea at bounding box center [279, 219] width 230 height 27
click at [18, 12] on img at bounding box center [28, 11] width 44 height 11
click at [10, 123] on img at bounding box center [10, 120] width 12 height 12
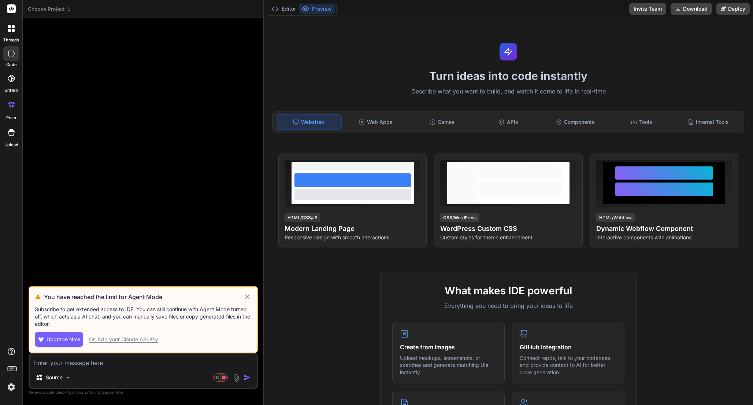
type textarea "x"
click at [373, 116] on div "Web Apps" at bounding box center [375, 121] width 65 height 15
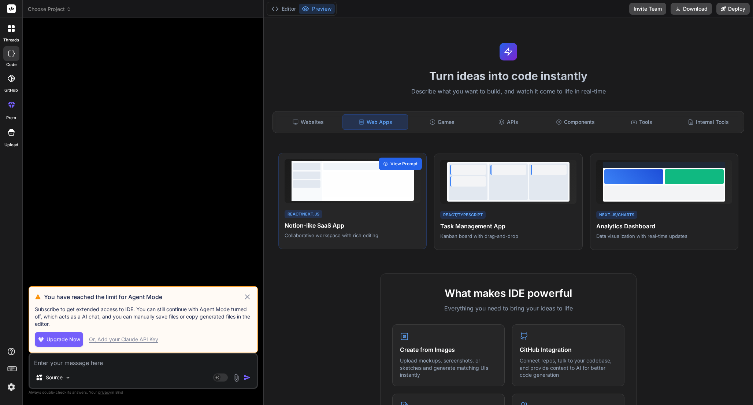
click at [402, 162] on span "View Prompt" at bounding box center [403, 163] width 27 height 7
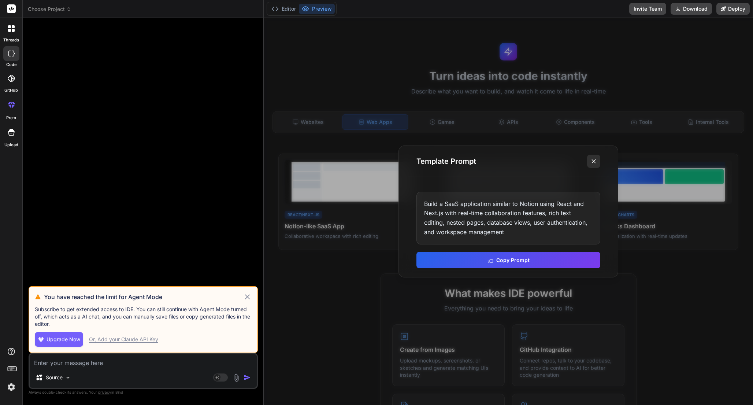
click at [592, 161] on icon at bounding box center [593, 160] width 7 height 7
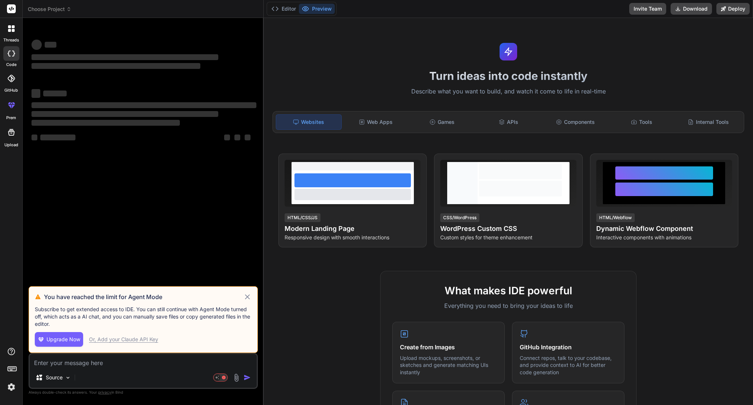
click at [248, 297] on icon at bounding box center [247, 296] width 8 height 9
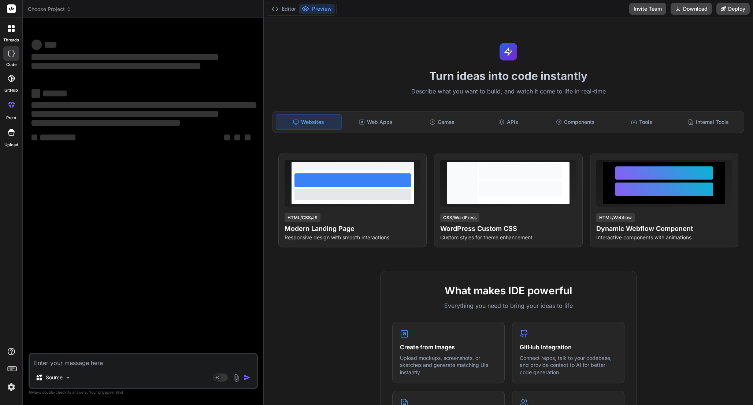
click at [61, 13] on header "Choose Project Created with Pixso." at bounding box center [143, 9] width 241 height 18
click at [60, 10] on span "Choose Project" at bounding box center [50, 8] width 44 height 7
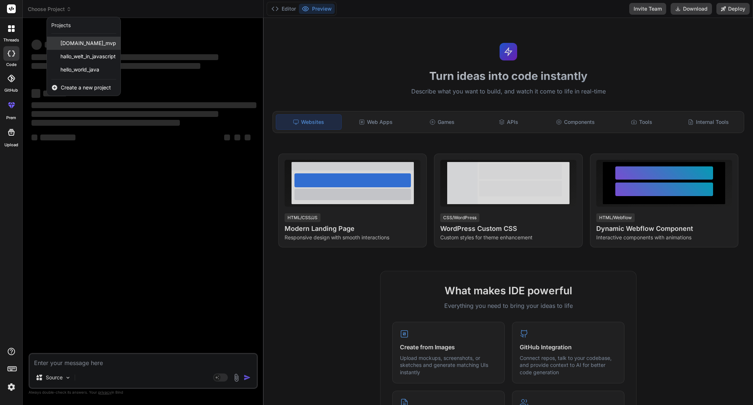
click at [67, 41] on span "[DOMAIN_NAME]_mvp" at bounding box center [88, 43] width 56 height 7
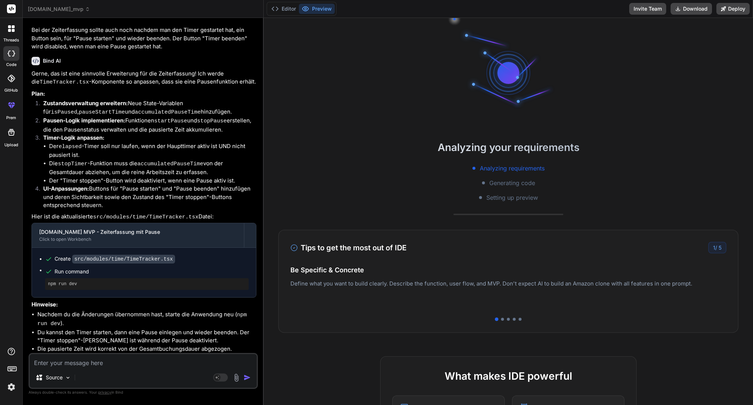
scroll to position [42, 0]
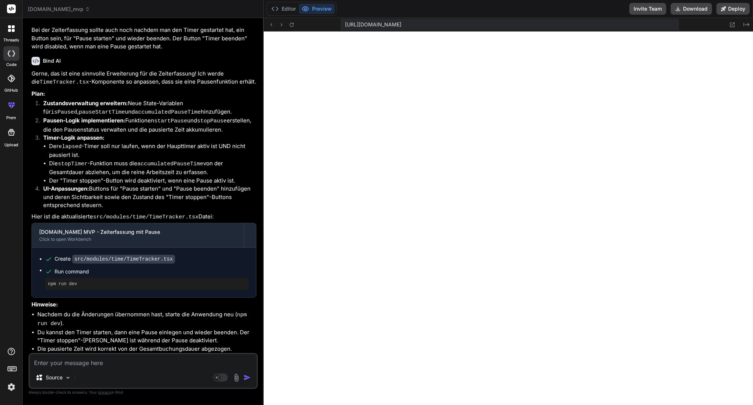
type textarea "x"
click at [296, 29] on div "[URL][DOMAIN_NAME] Created with Pixso." at bounding box center [508, 25] width 489 height 14
click at [293, 24] on icon at bounding box center [292, 25] width 6 height 6
